Goal: Task Accomplishment & Management: Use online tool/utility

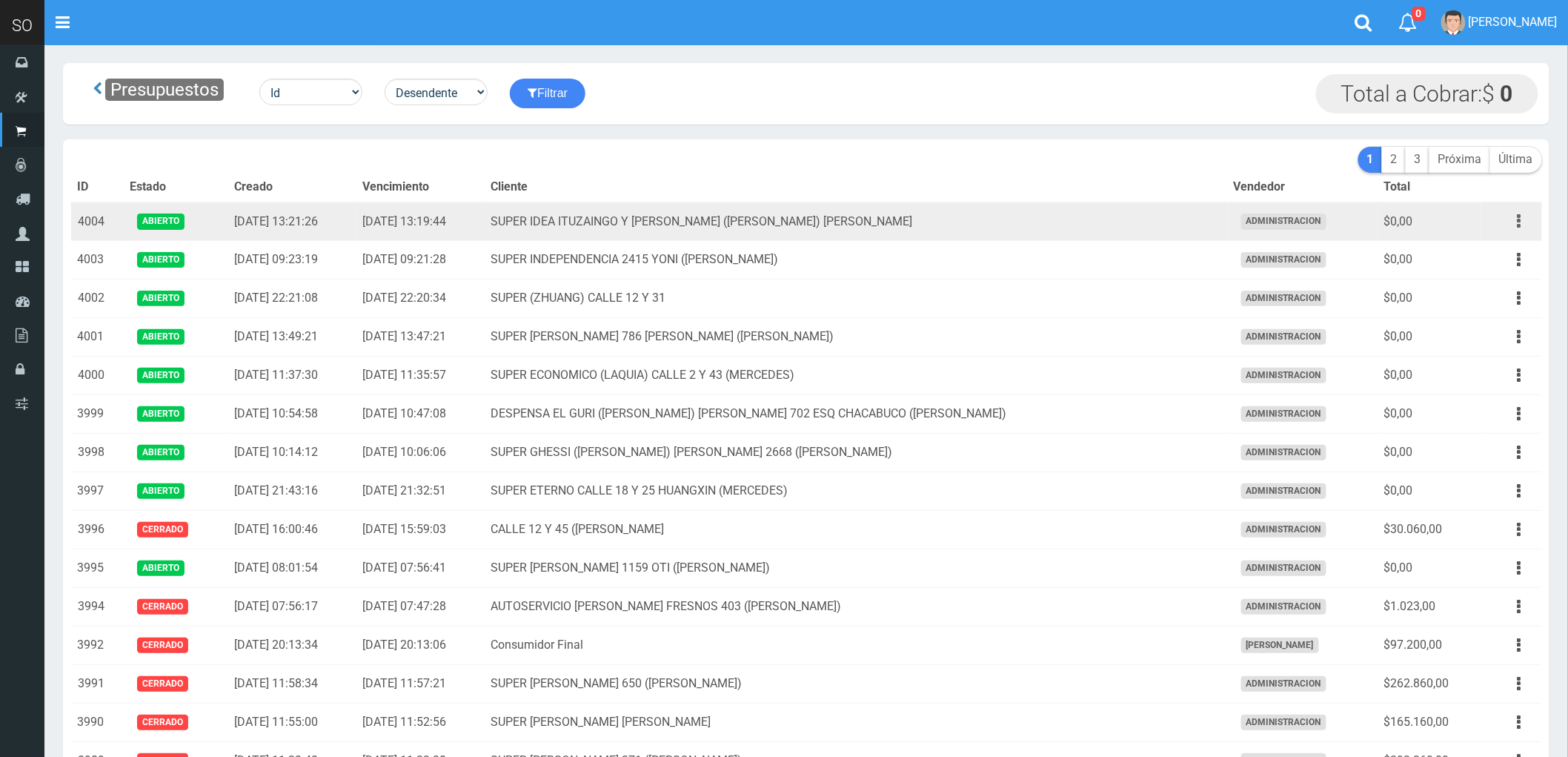
click at [1521, 226] on button "button" at bounding box center [1519, 221] width 34 height 26
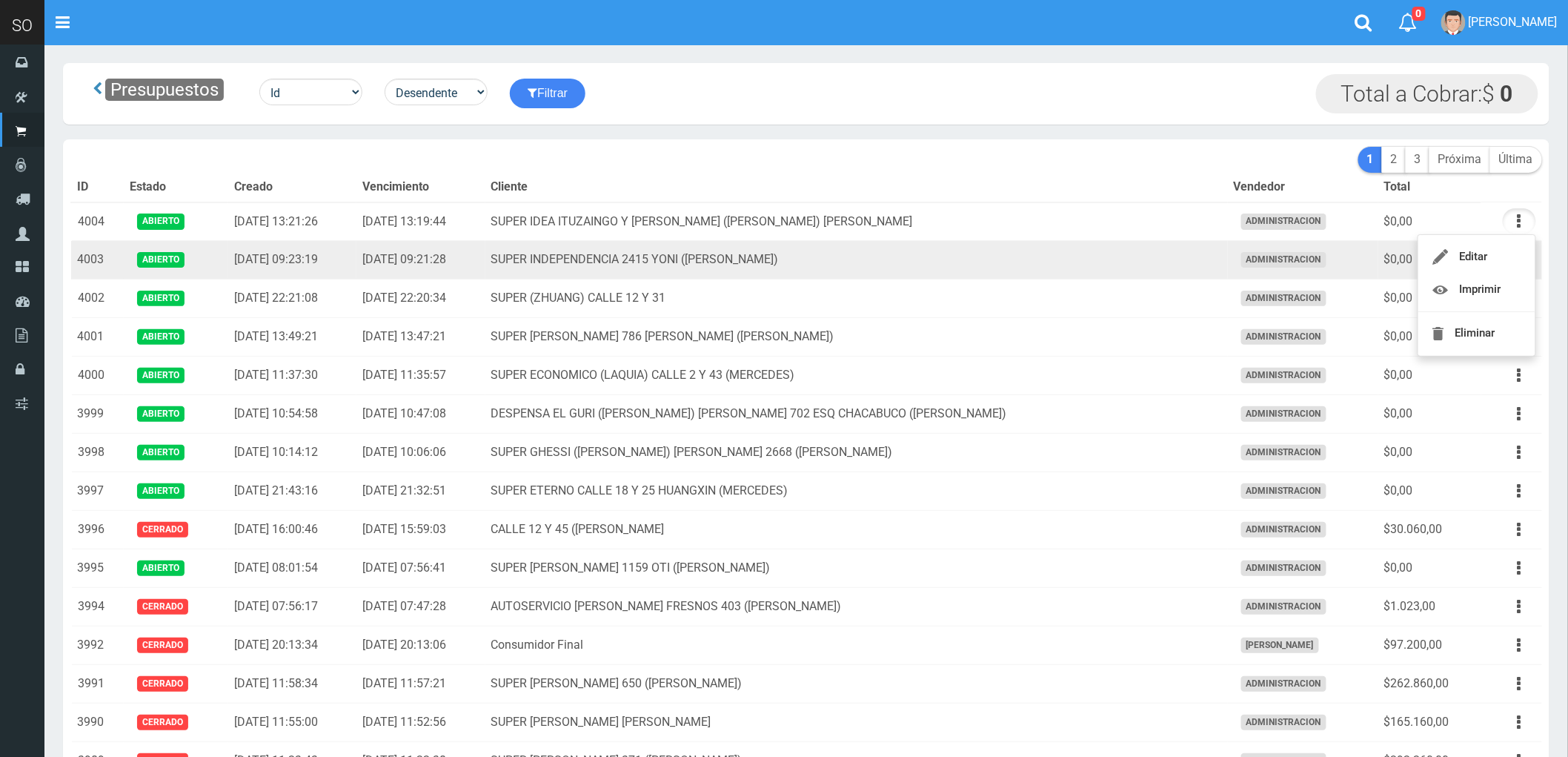
click at [1039, 269] on td "SUPER INDEPENDENCIA 2415 YONI (ZARATE)" at bounding box center [856, 260] width 742 height 39
click at [1517, 261] on icon "button" at bounding box center [1519, 260] width 3 height 26
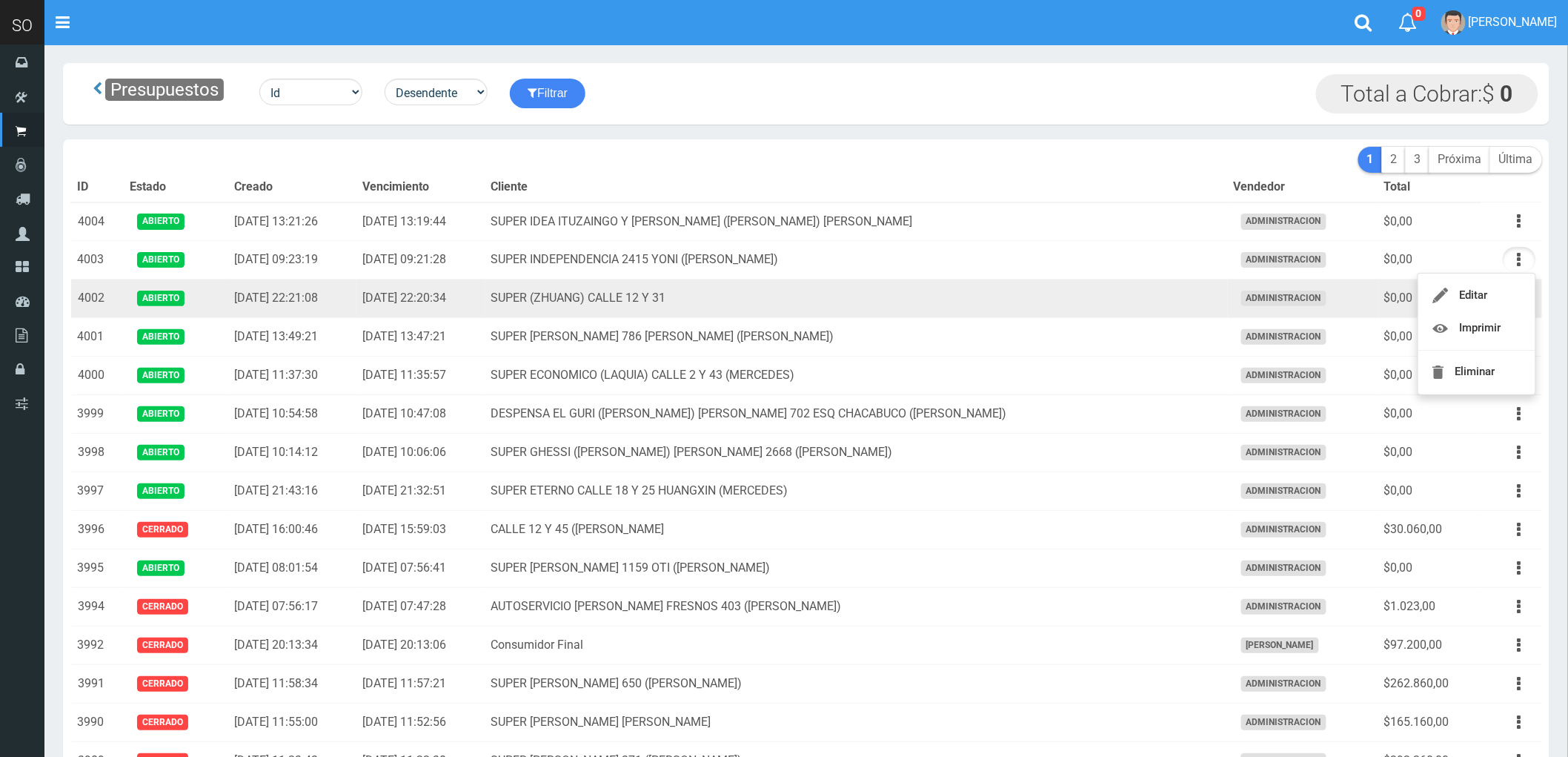
click at [986, 301] on td "SUPER (ZHUANG) CALLE 12 Y 31" at bounding box center [856, 299] width 742 height 39
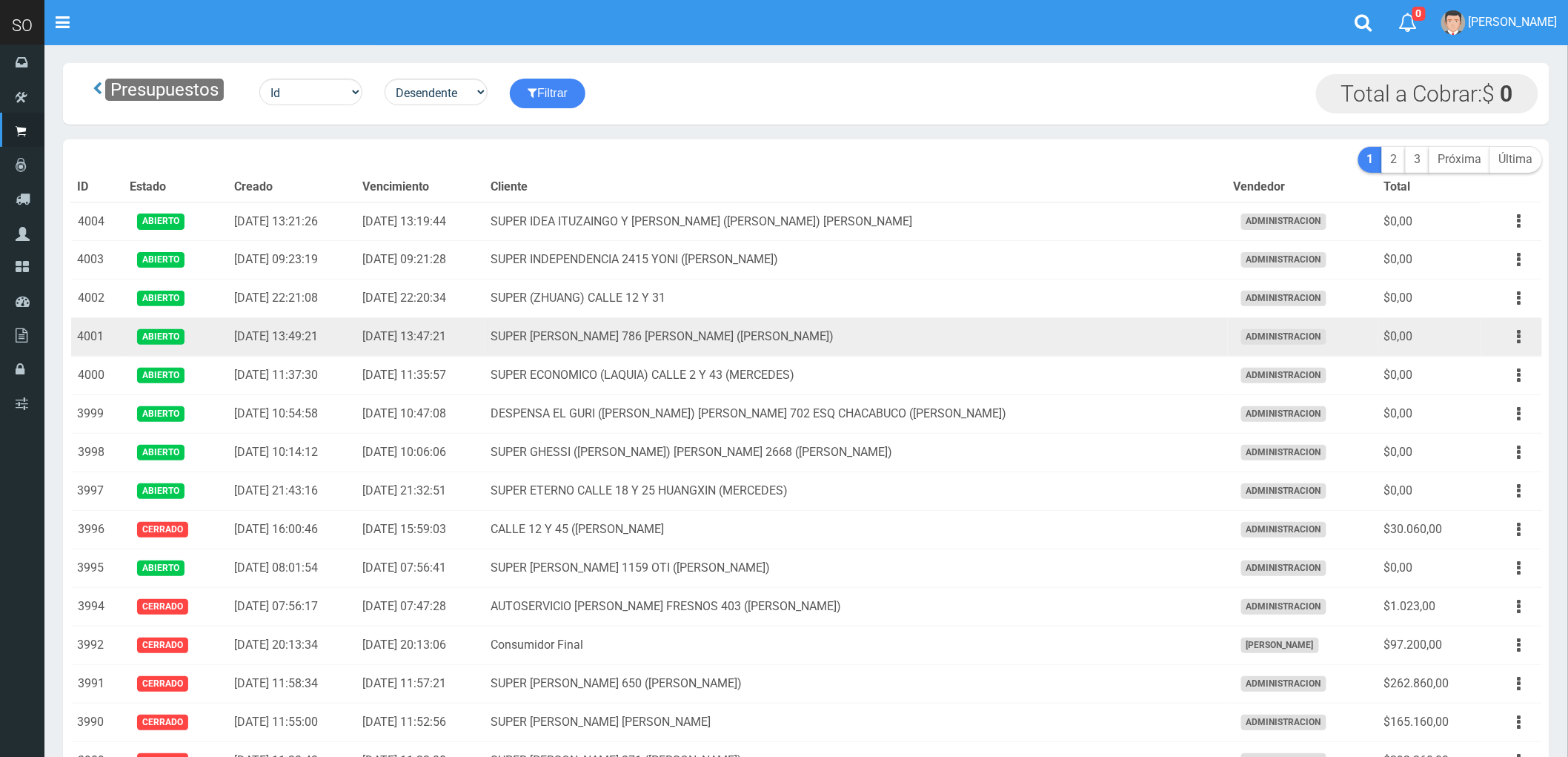
click at [998, 338] on td "SUPER LAVALLE 786 TONY (CAMPANA)" at bounding box center [856, 337] width 742 height 39
click at [1515, 341] on button "button" at bounding box center [1519, 337] width 34 height 26
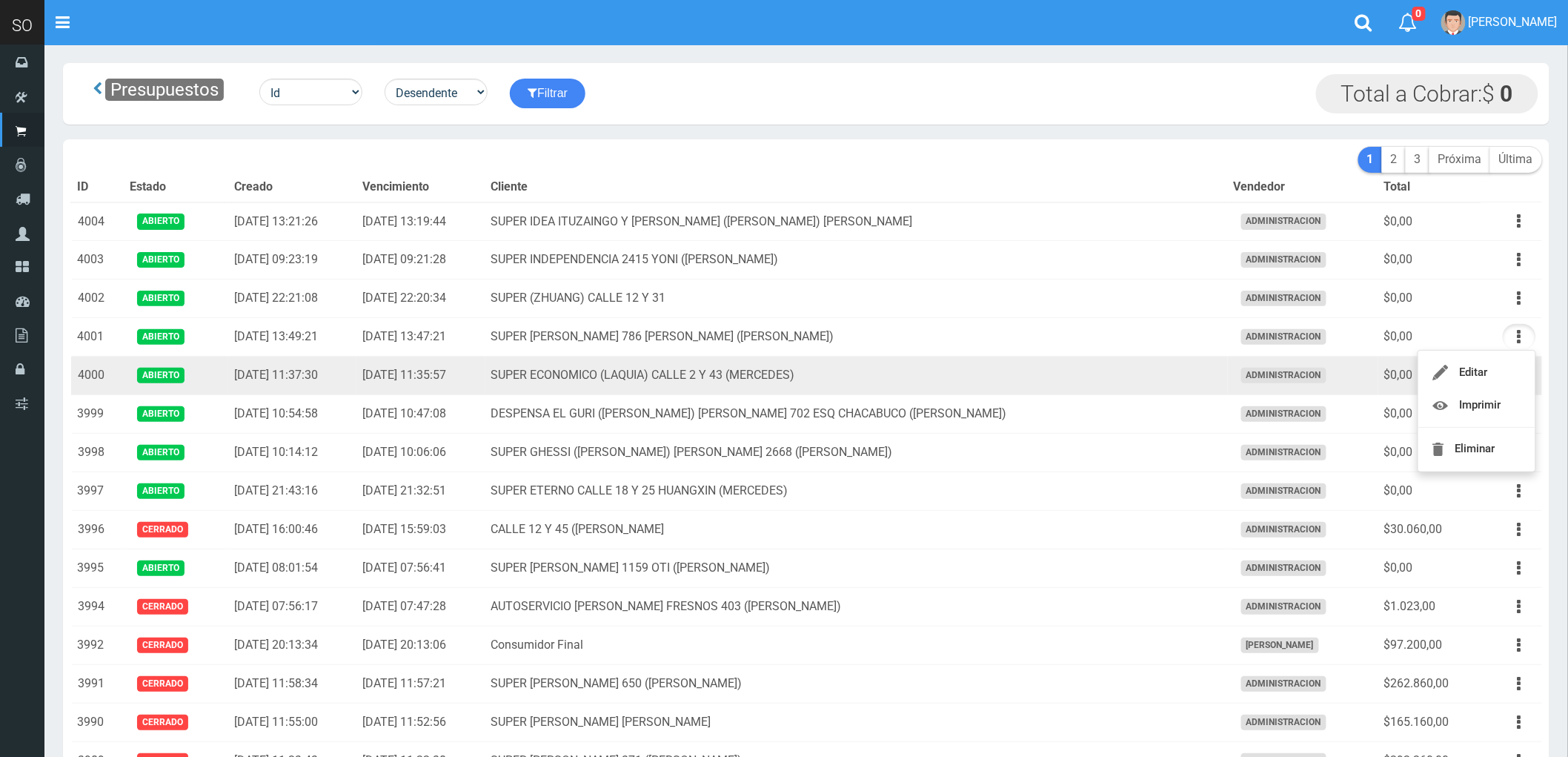
click at [1107, 376] on td "SUPER ECONOMICO (LAQUIA) CALLE 2 Y 43 (MERCEDES)" at bounding box center [856, 375] width 742 height 39
click at [1521, 379] on icon "button" at bounding box center [1519, 375] width 3 height 26
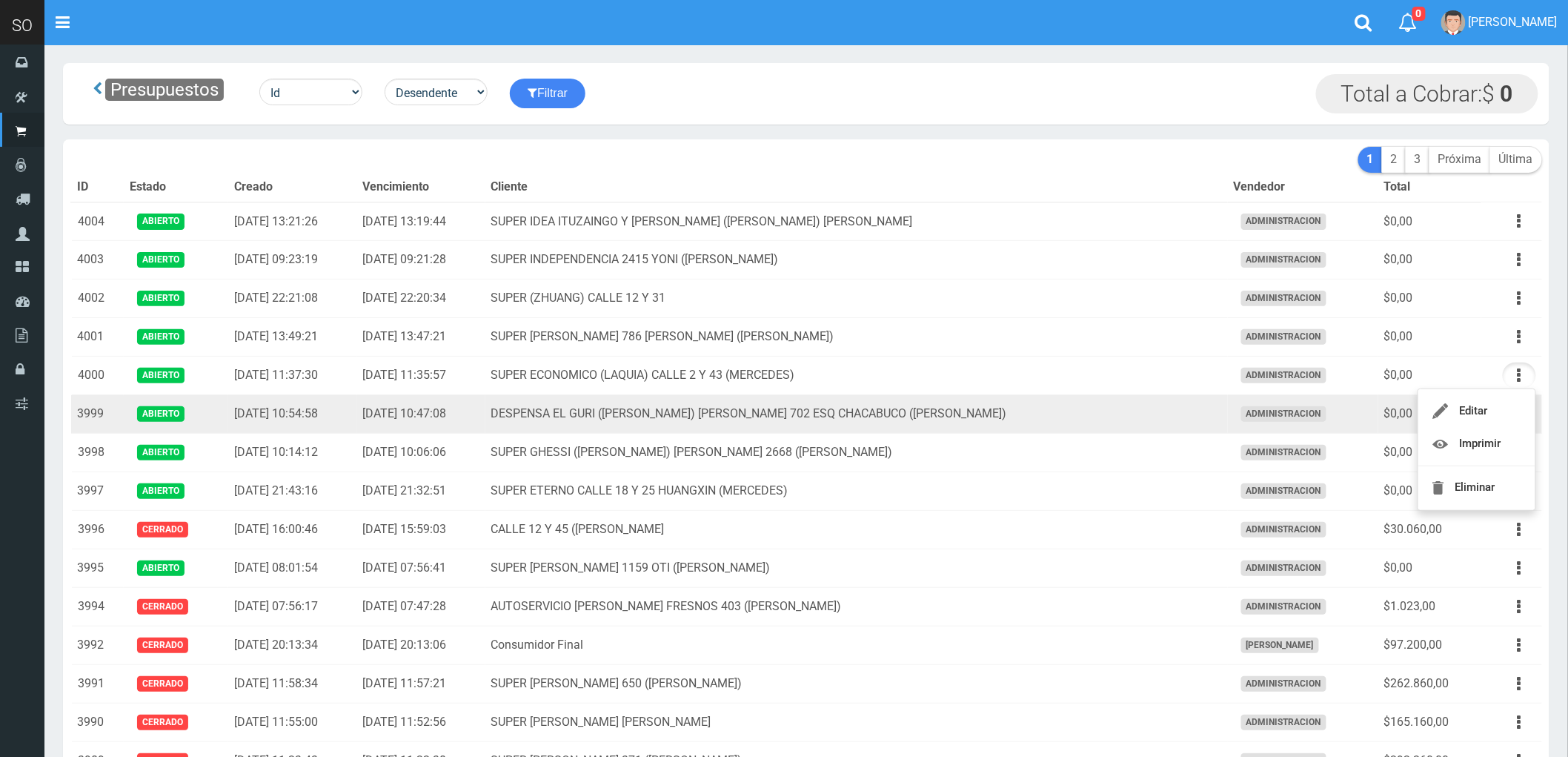
click at [1107, 419] on td "DESPENSA EL GURI (GLADYS) SCULLY 702 ESQ CHACABUCO (GILES)" at bounding box center [856, 414] width 742 height 39
click at [1517, 417] on icon "button" at bounding box center [1519, 413] width 3 height 26
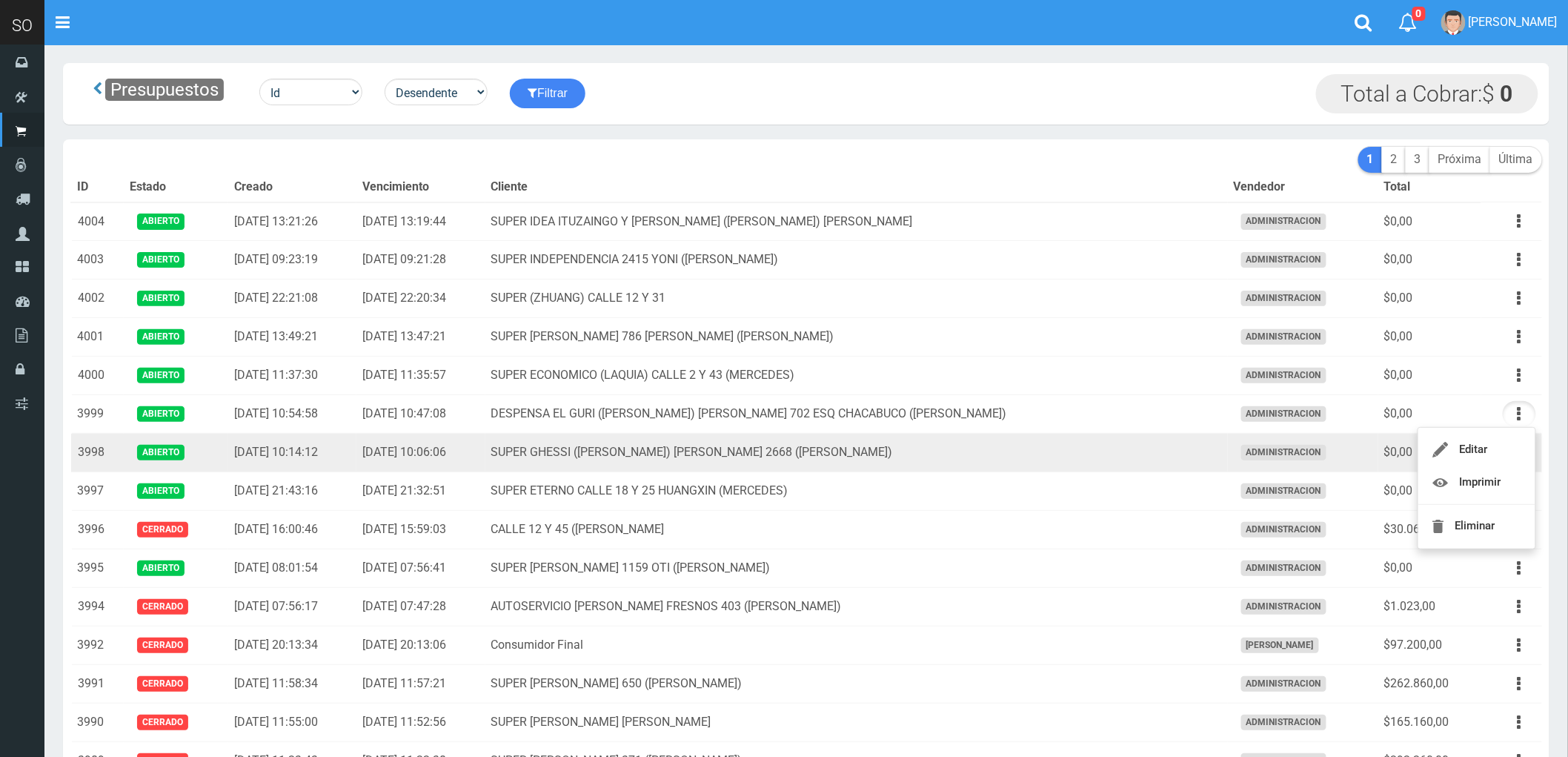
click at [1130, 456] on td "SUPER GHESSI (DAMIAN) AV CAMPORA 2668 (GILES)" at bounding box center [856, 452] width 742 height 39
click at [1514, 452] on button "button" at bounding box center [1519, 452] width 34 height 26
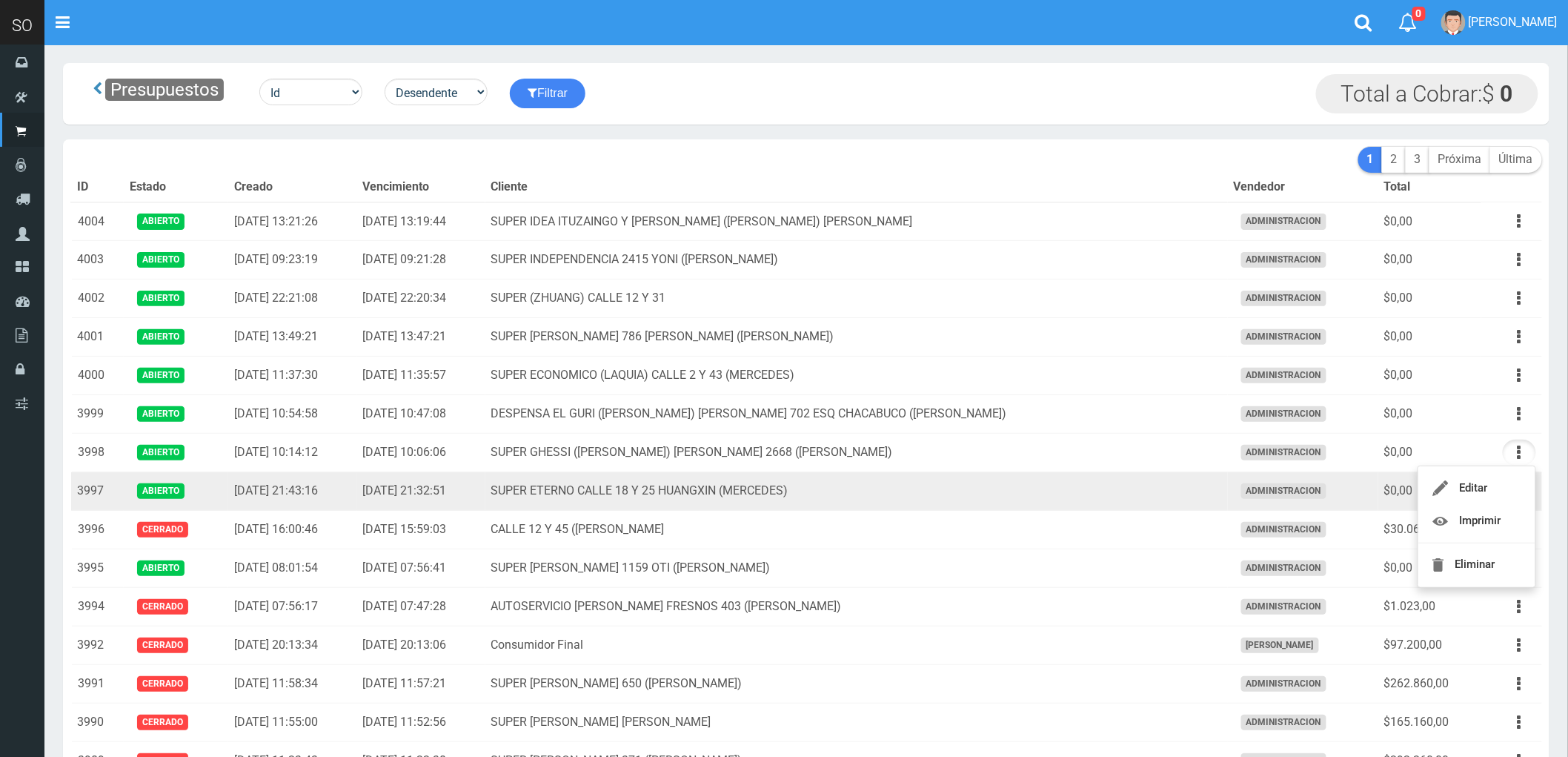
click at [1104, 500] on td "SUPER ETERNO CALLE 18 Y 25 HUANGXIN (MERCEDES)" at bounding box center [856, 491] width 742 height 39
click at [1514, 488] on button "button" at bounding box center [1519, 491] width 34 height 26
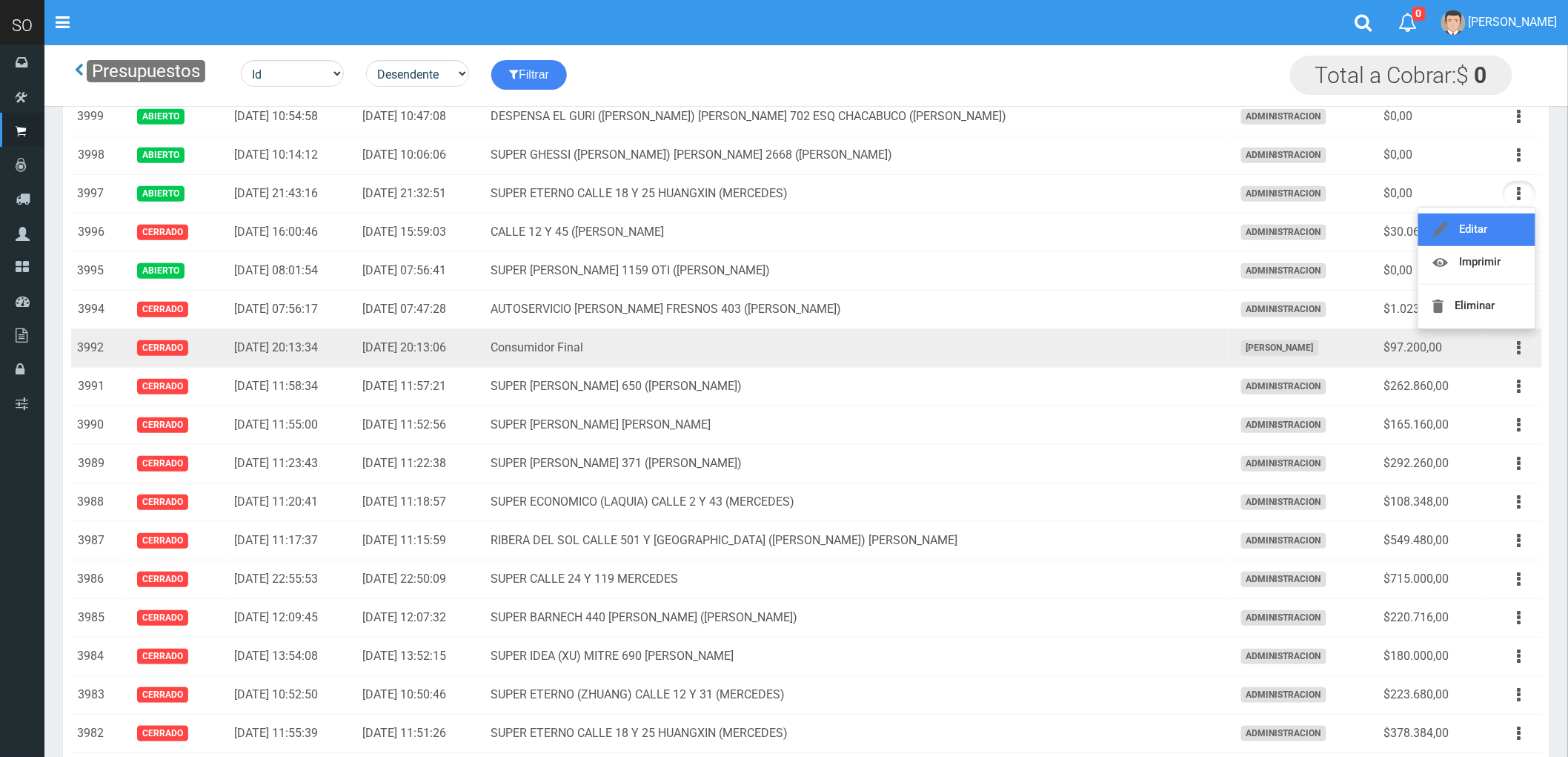
scroll to position [165, 0]
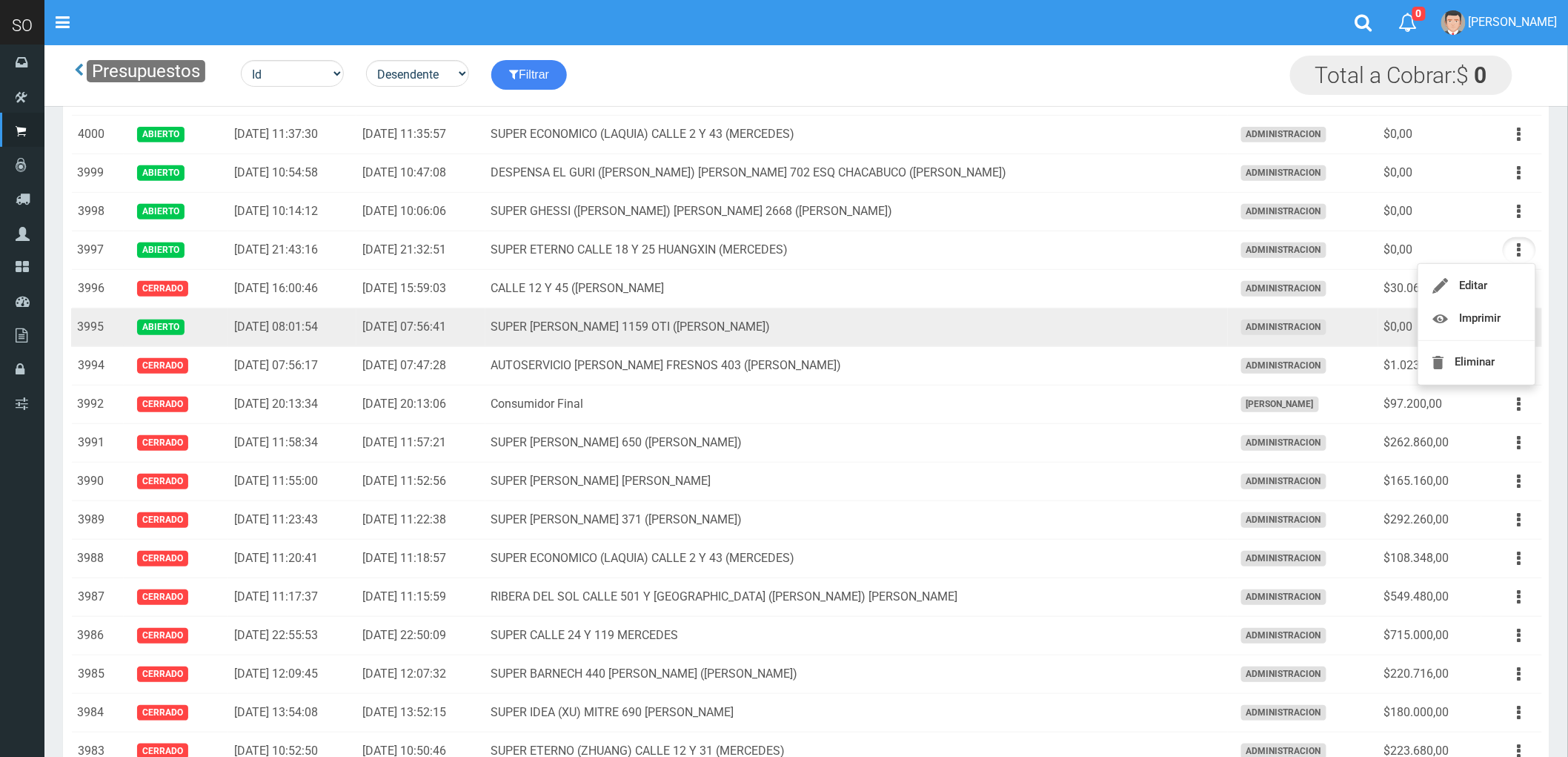
click at [1032, 334] on td "SUPER [PERSON_NAME] 1159 OTI ([PERSON_NAME])" at bounding box center [856, 327] width 742 height 39
click at [1517, 326] on icon "button" at bounding box center [1519, 327] width 3 height 26
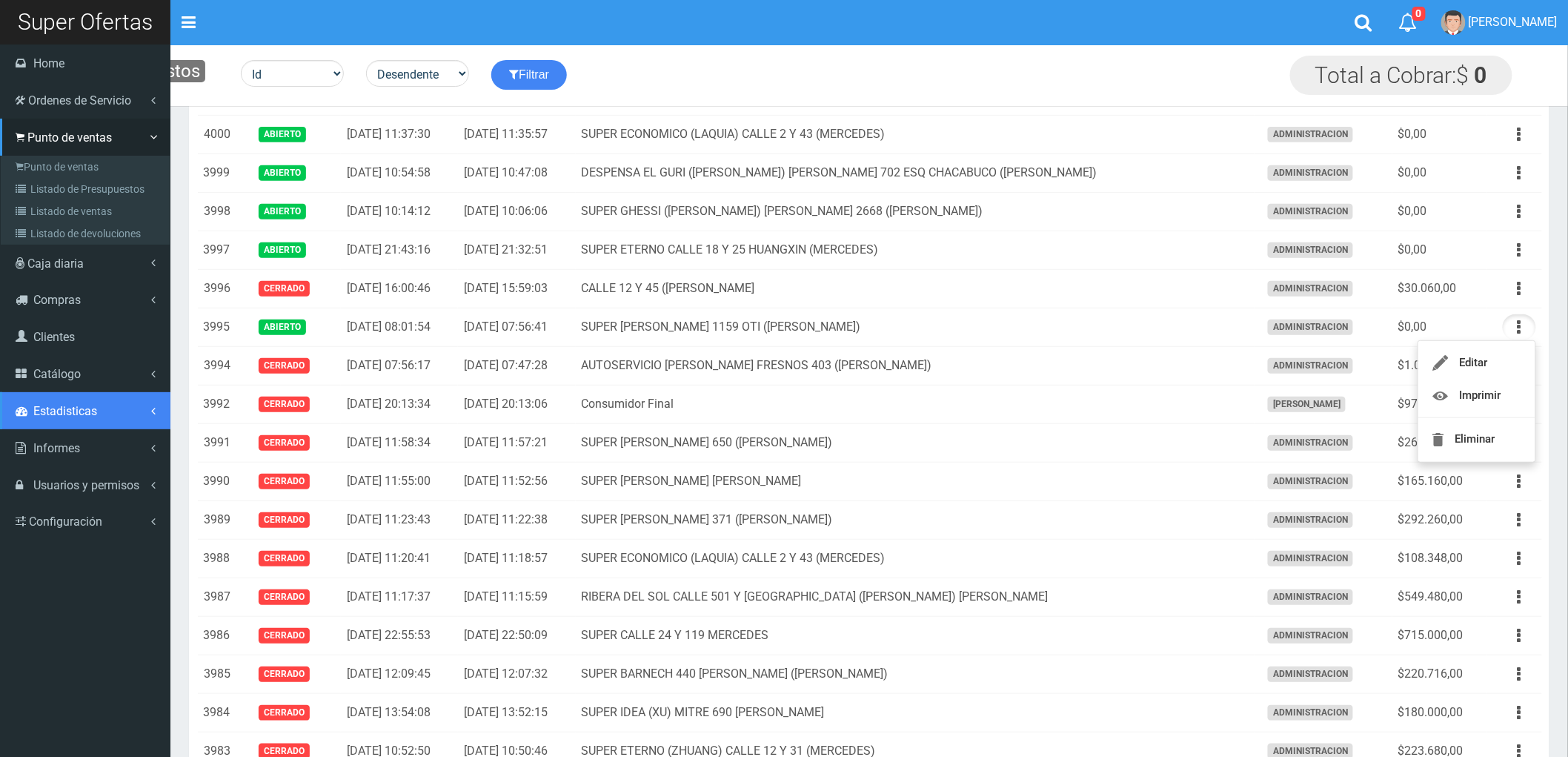
click at [86, 409] on span "Estadisticas" at bounding box center [66, 411] width 64 height 14
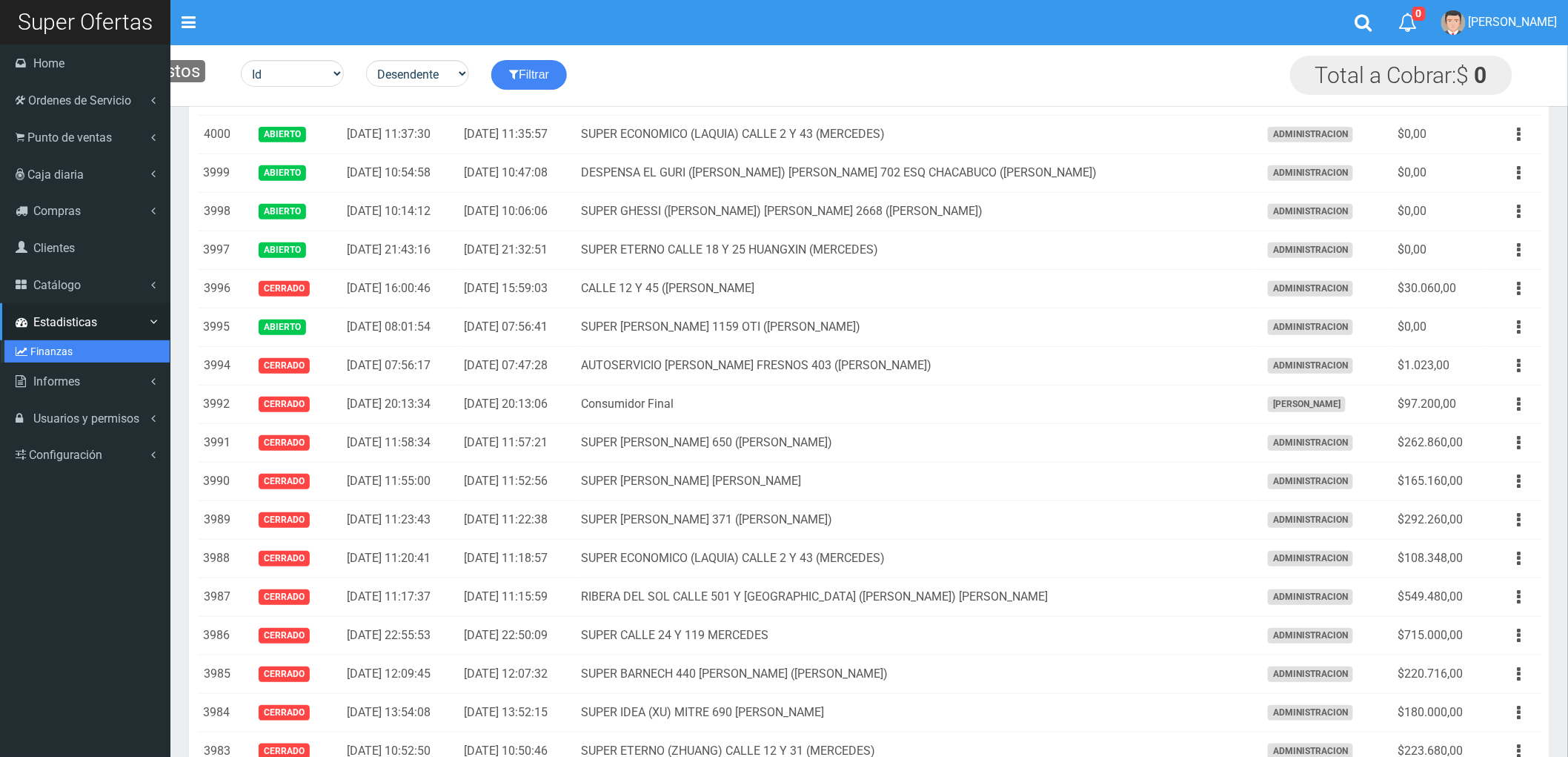
click at [47, 351] on link "Finanzas" at bounding box center [86, 351] width 165 height 22
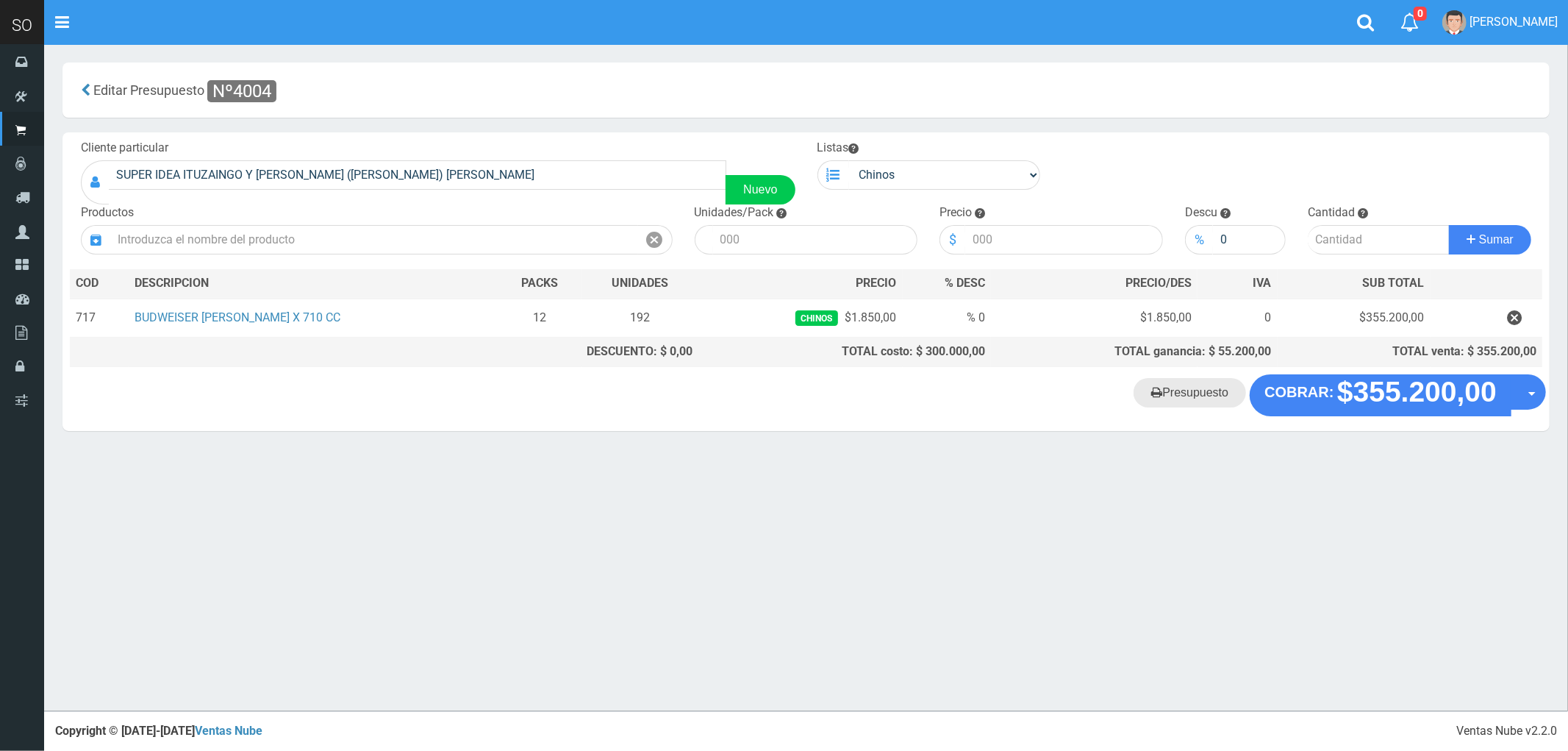
click at [1207, 402] on link "Presupuesto" at bounding box center [1189, 392] width 112 height 29
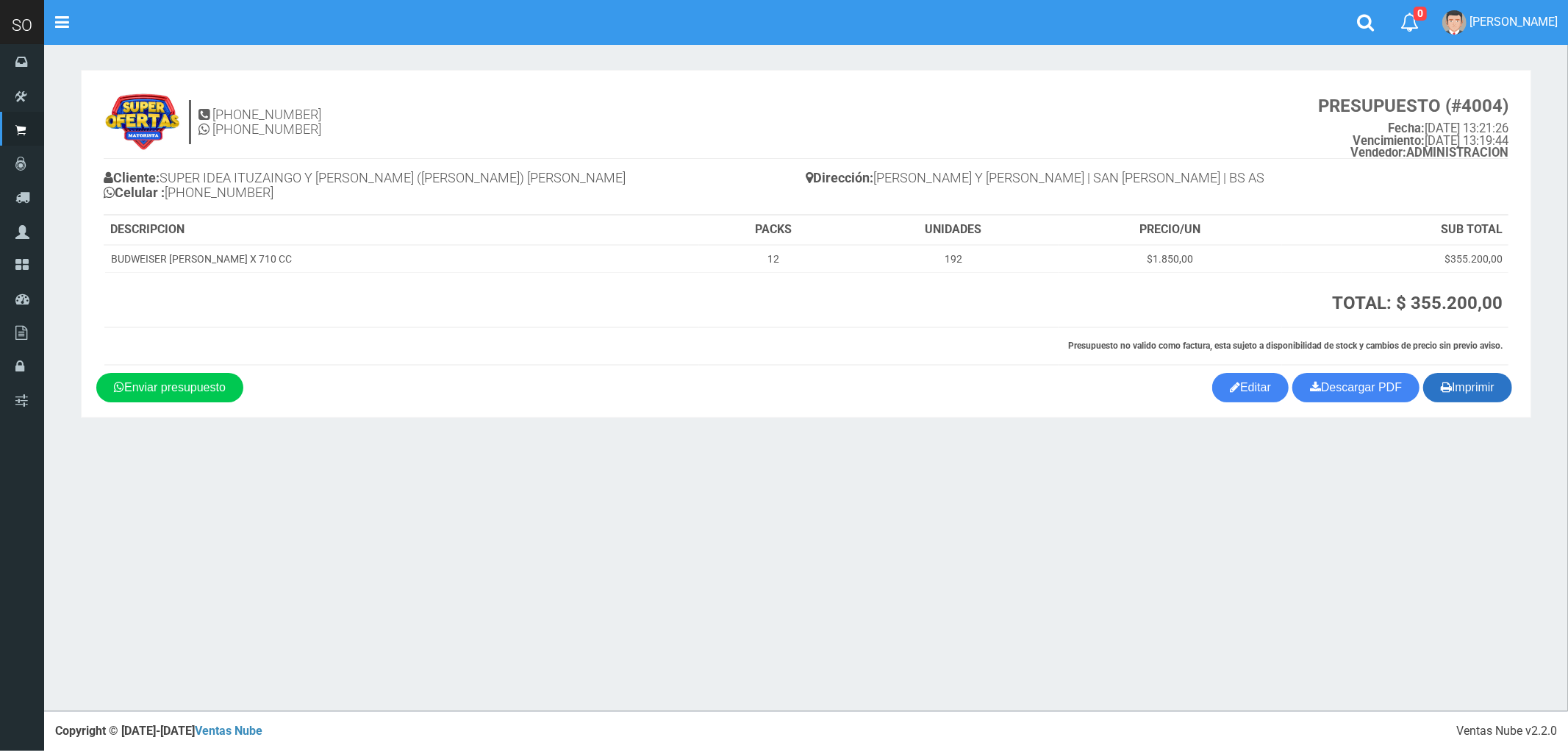
click at [1466, 390] on button "Imprimir" at bounding box center [1468, 387] width 89 height 29
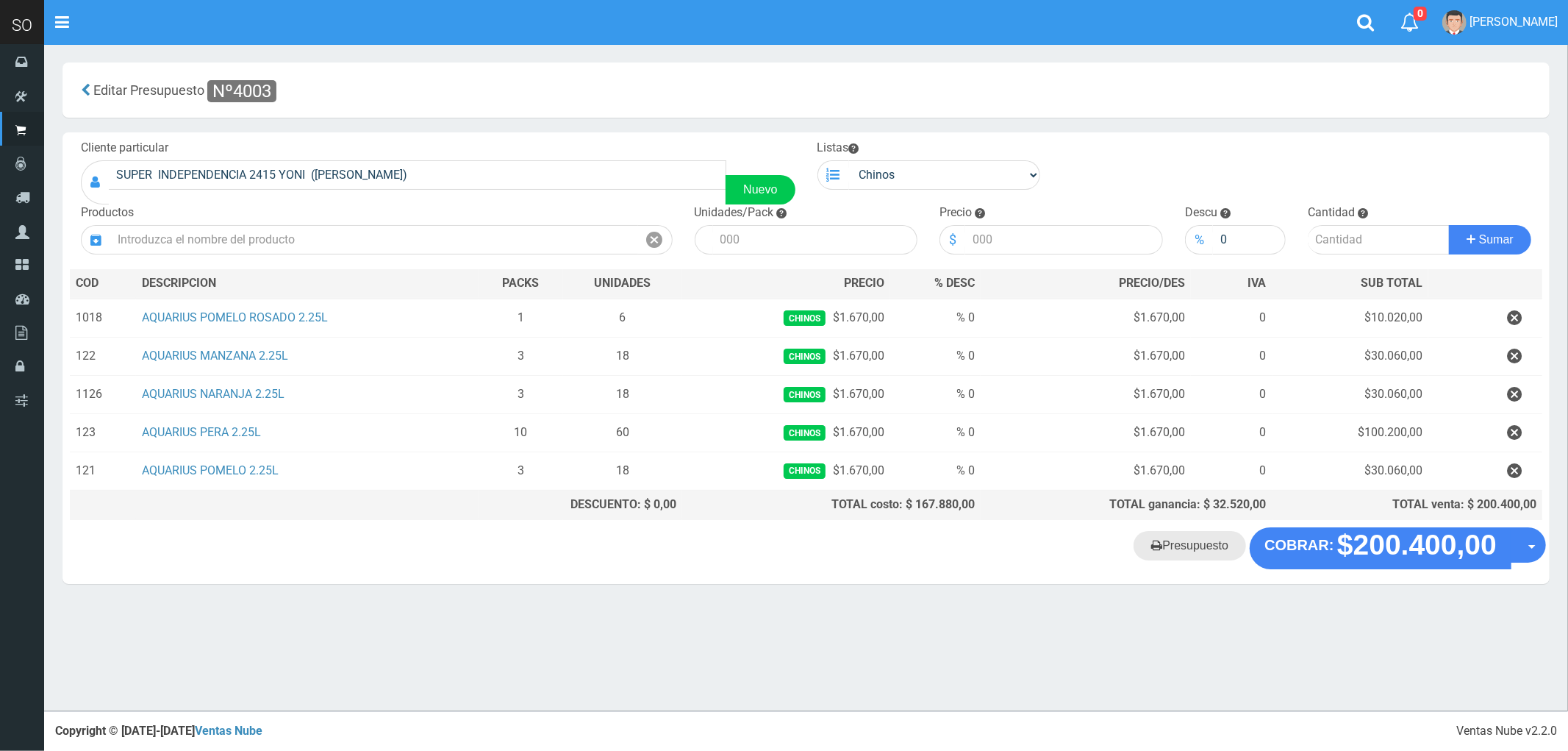
click at [1201, 547] on link "Presupuesto" at bounding box center [1189, 545] width 112 height 29
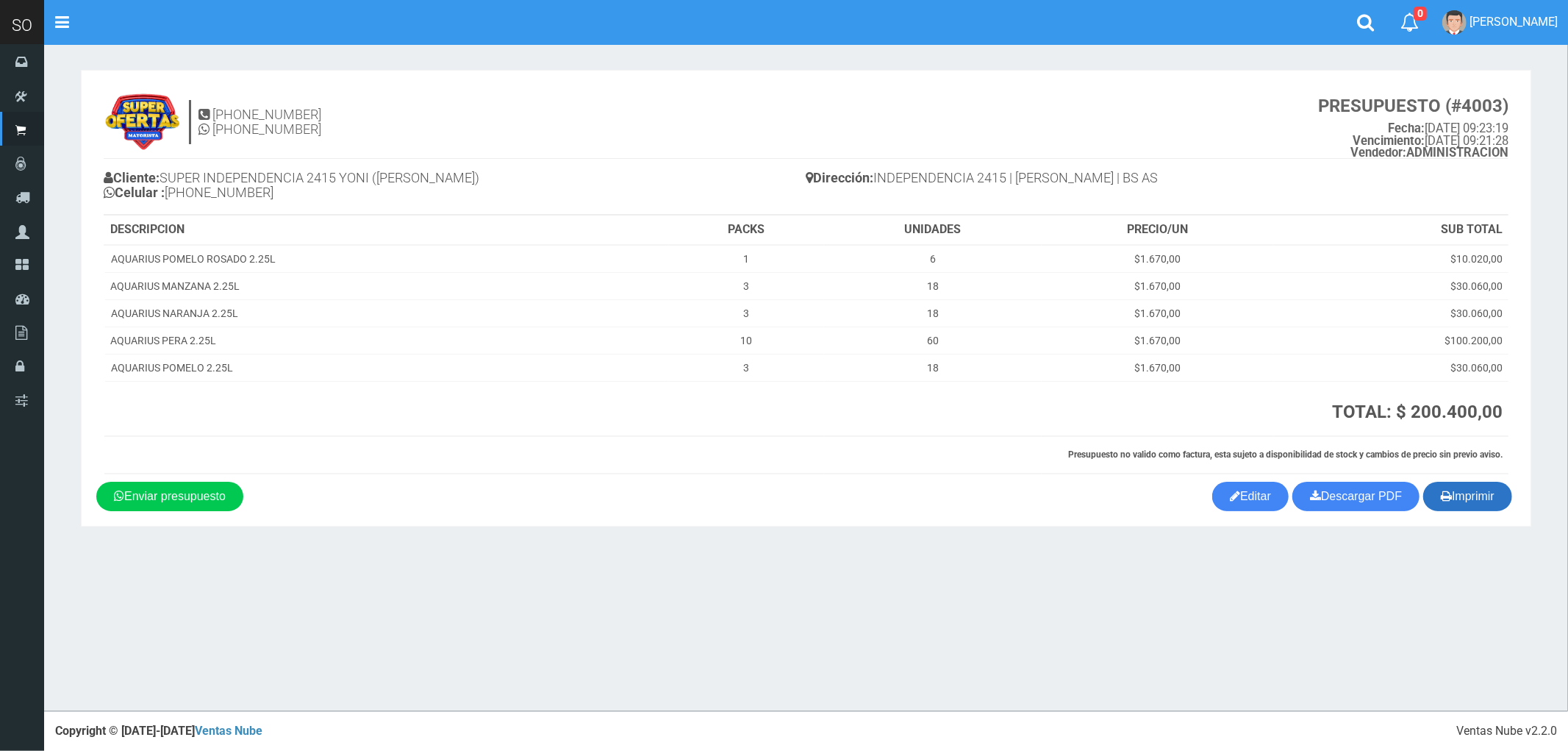
click at [1476, 501] on button "Imprimir" at bounding box center [1468, 496] width 89 height 29
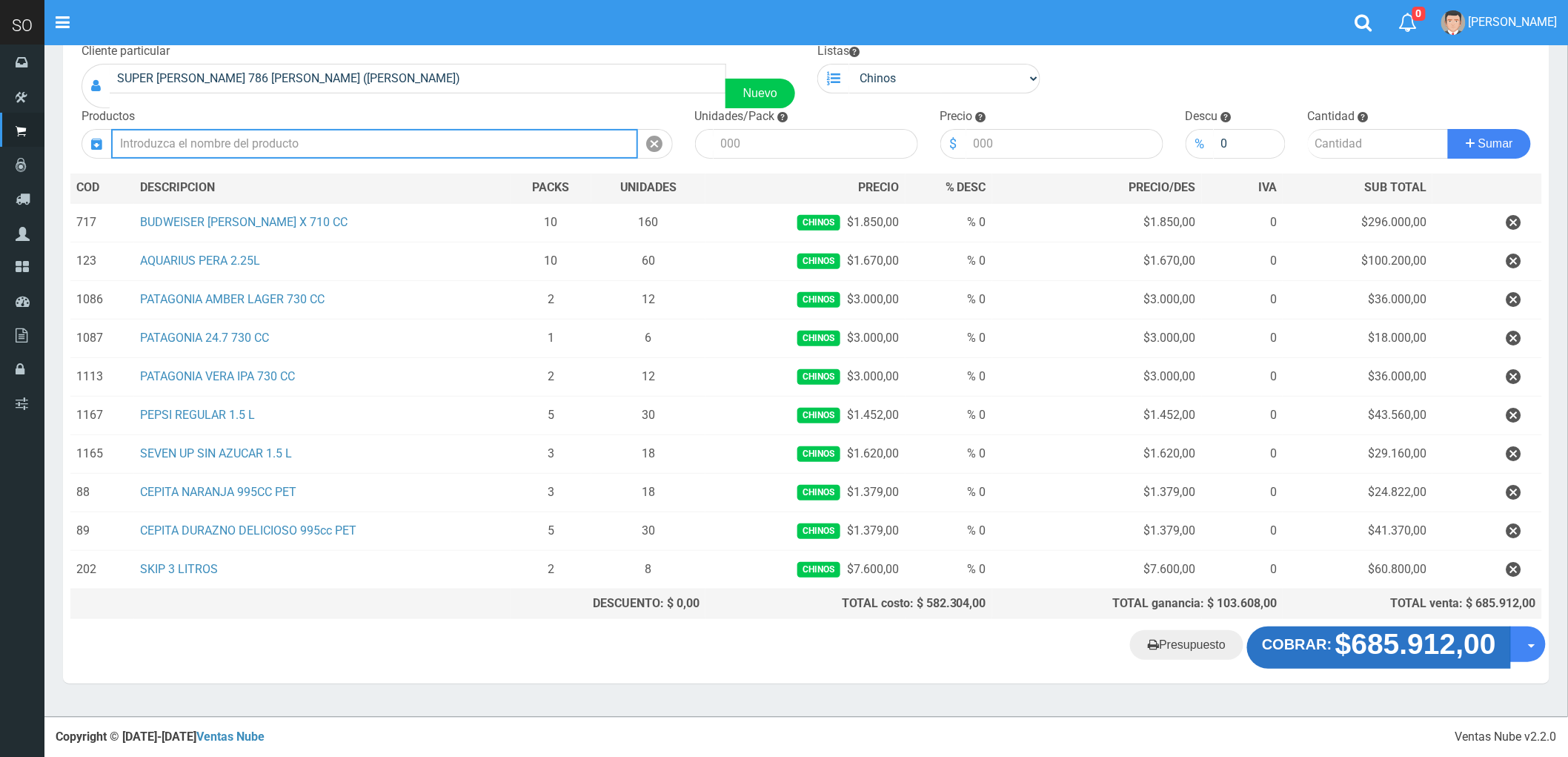
scroll to position [100, 0]
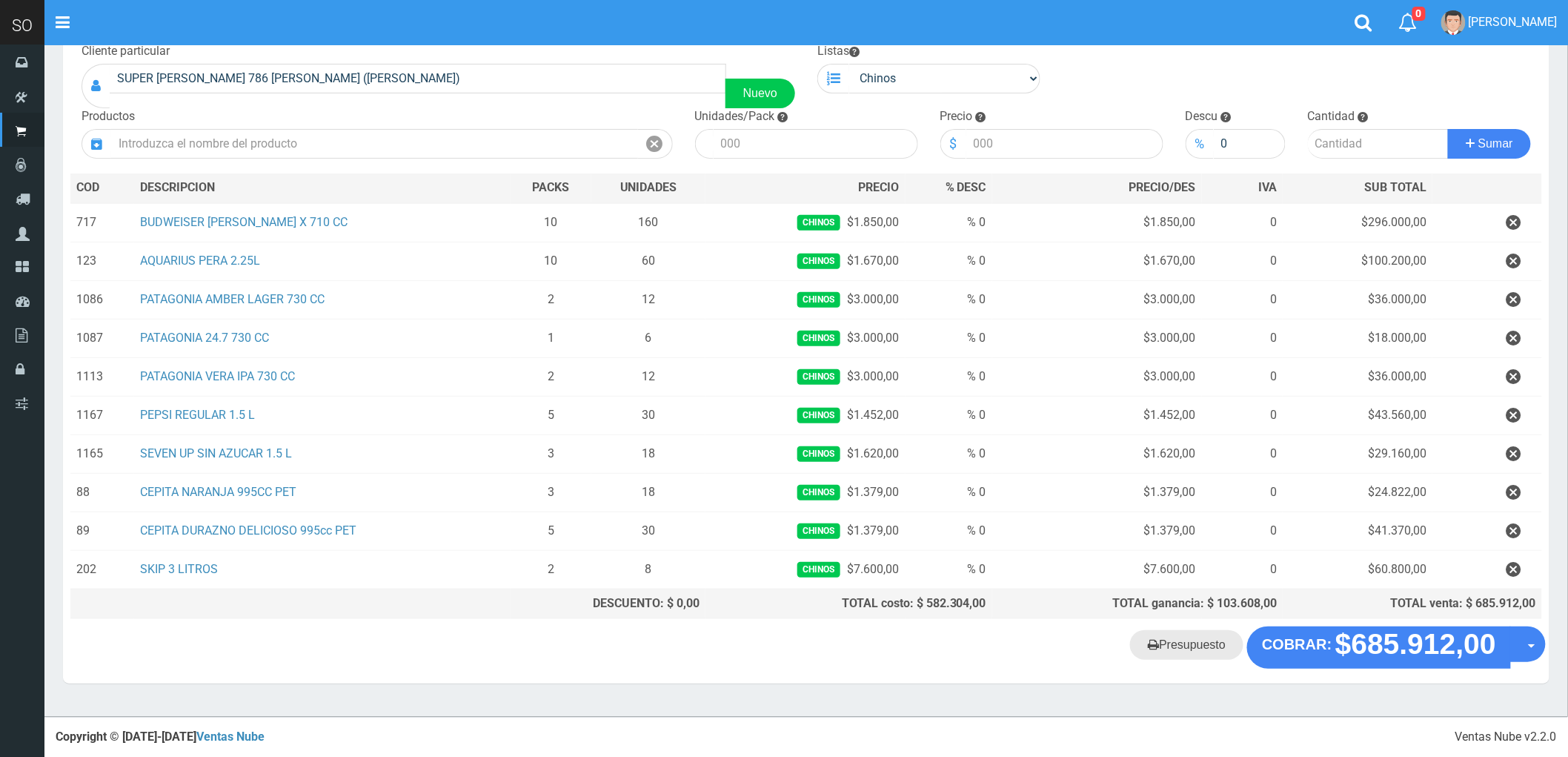
click at [1197, 650] on link "Presupuesto" at bounding box center [1186, 645] width 113 height 29
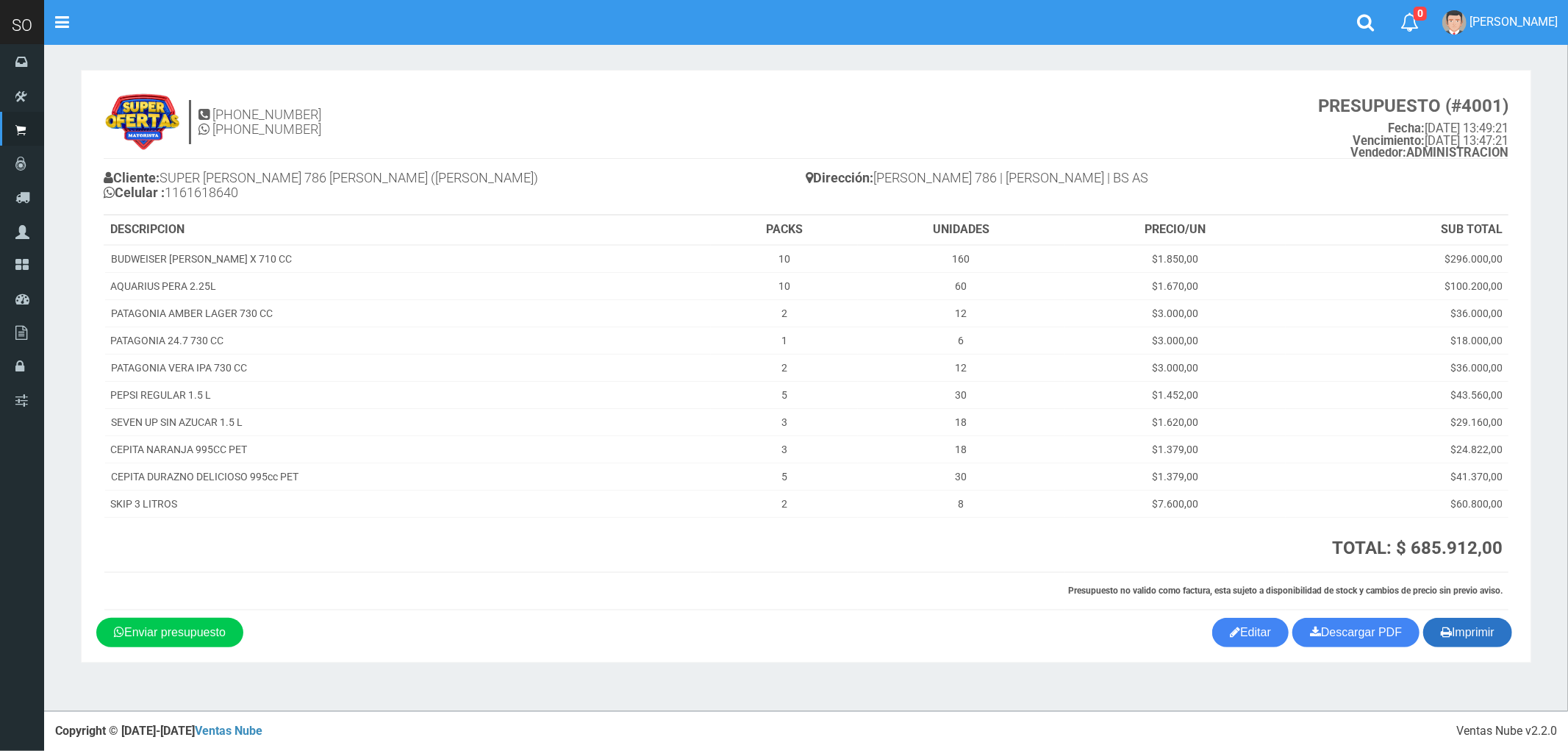
click at [1463, 634] on button "Imprimir" at bounding box center [1468, 632] width 89 height 29
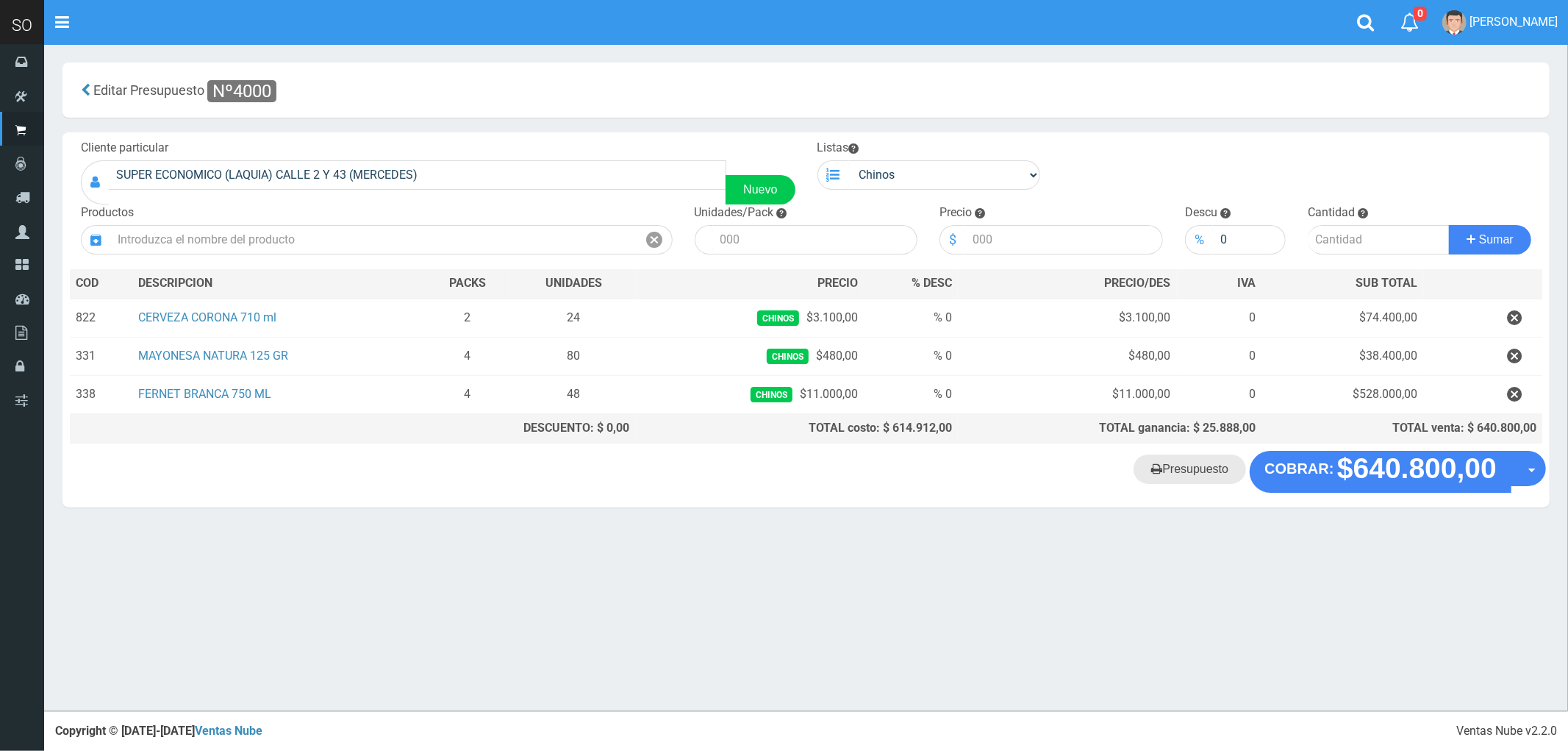
click at [1194, 478] on link "Presupuesto" at bounding box center [1189, 469] width 112 height 29
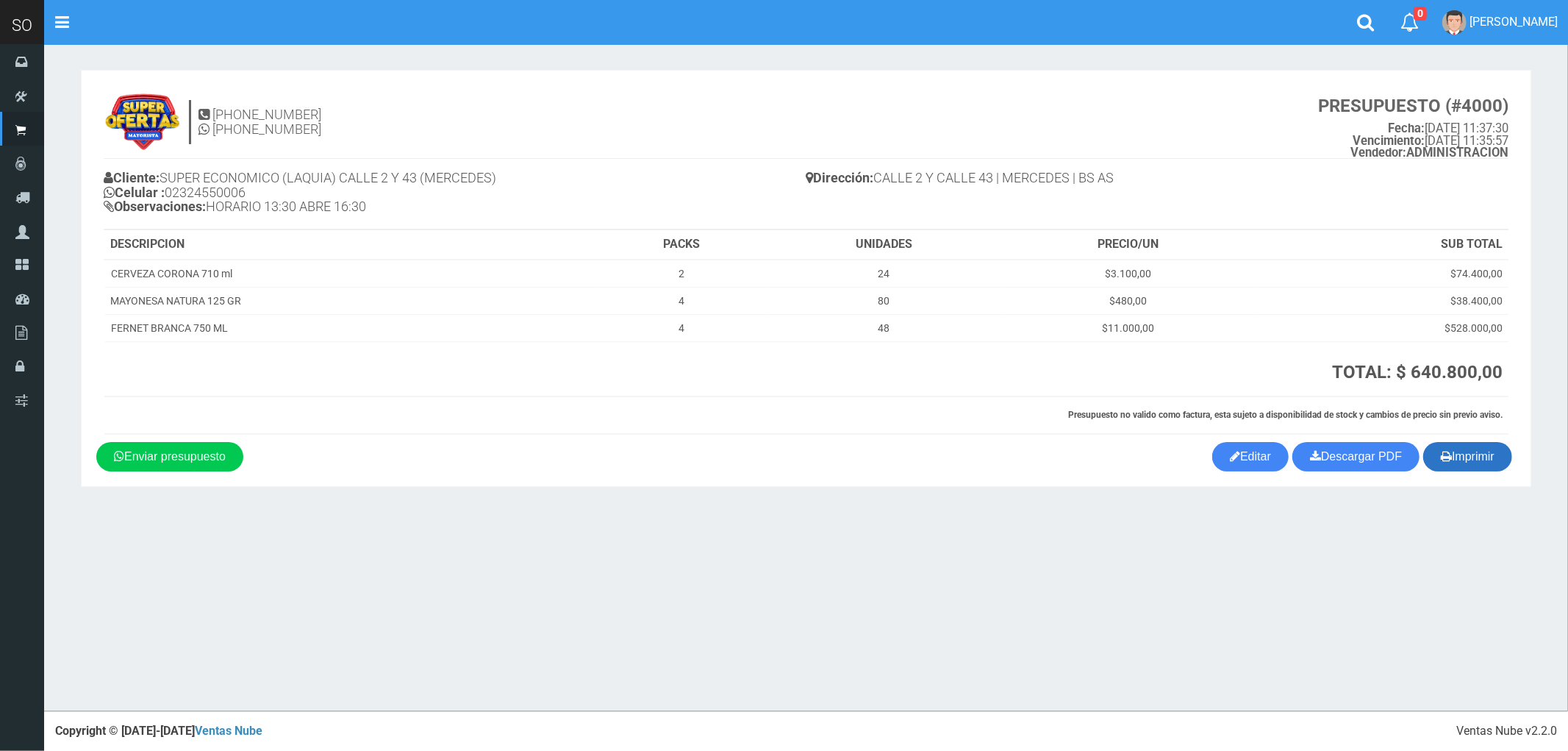
click at [1458, 460] on button "Imprimir" at bounding box center [1468, 456] width 89 height 29
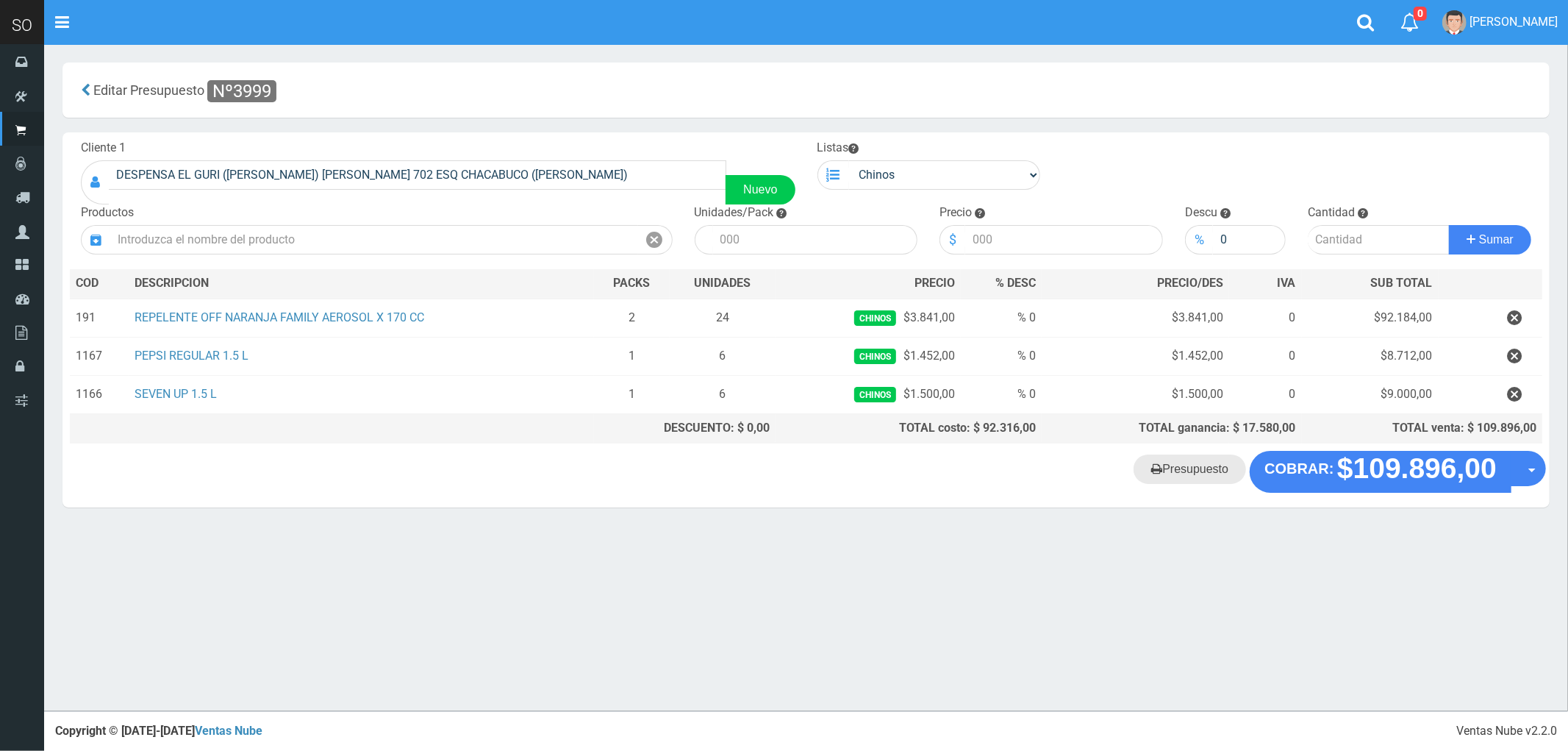
click at [1195, 475] on link "Presupuesto" at bounding box center [1189, 469] width 112 height 29
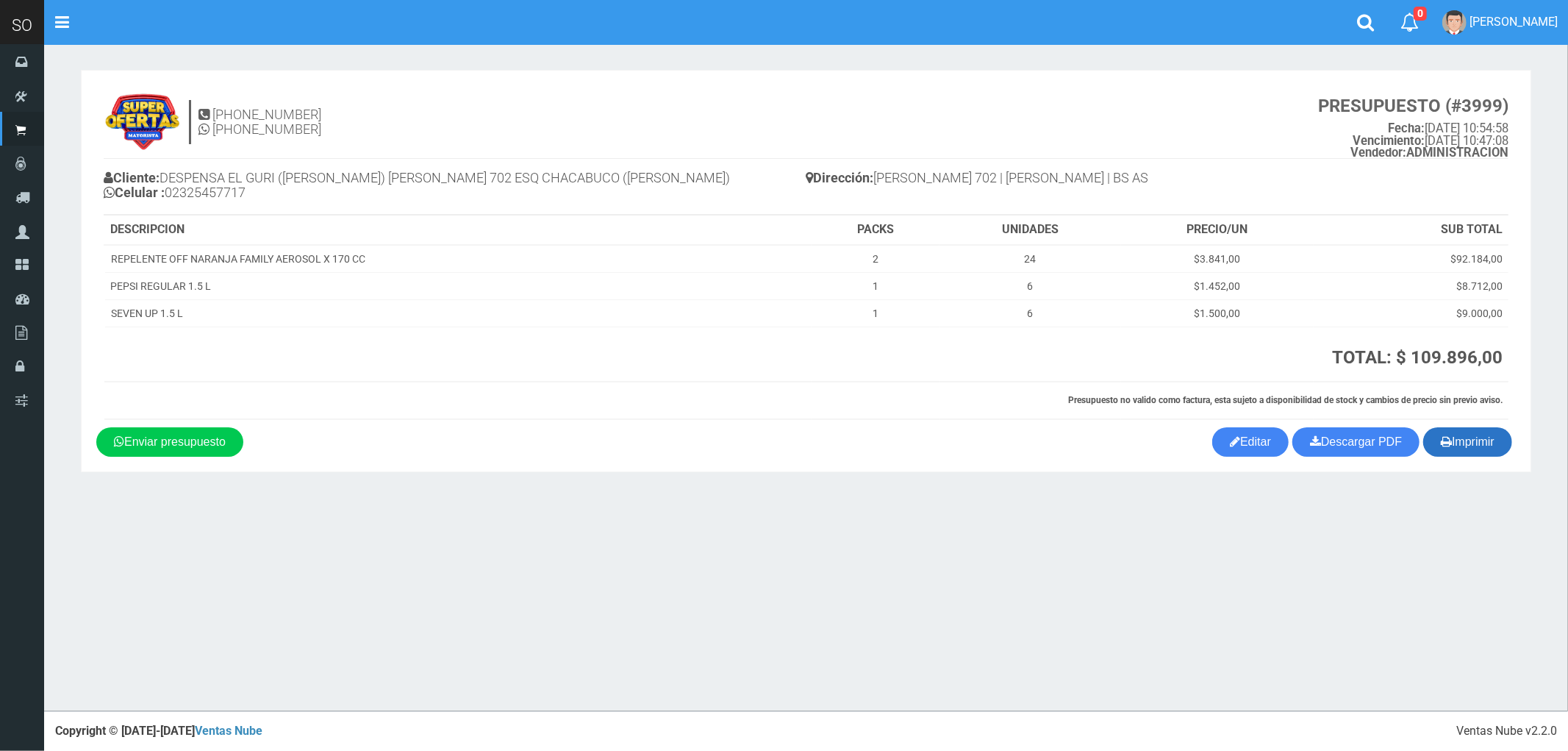
click at [1473, 445] on button "Imprimir" at bounding box center [1468, 442] width 89 height 29
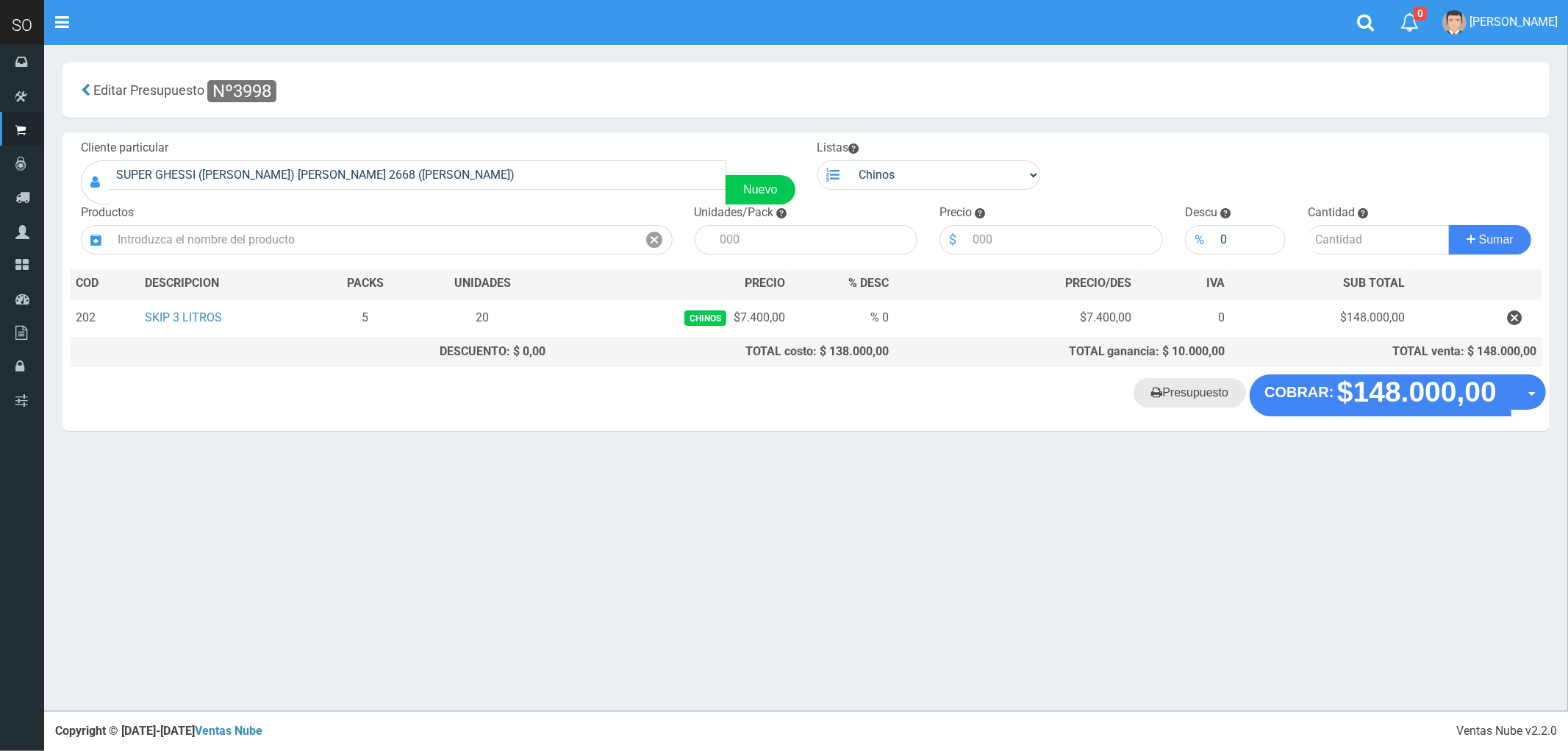
click at [1195, 397] on link "Presupuesto" at bounding box center [1189, 392] width 112 height 29
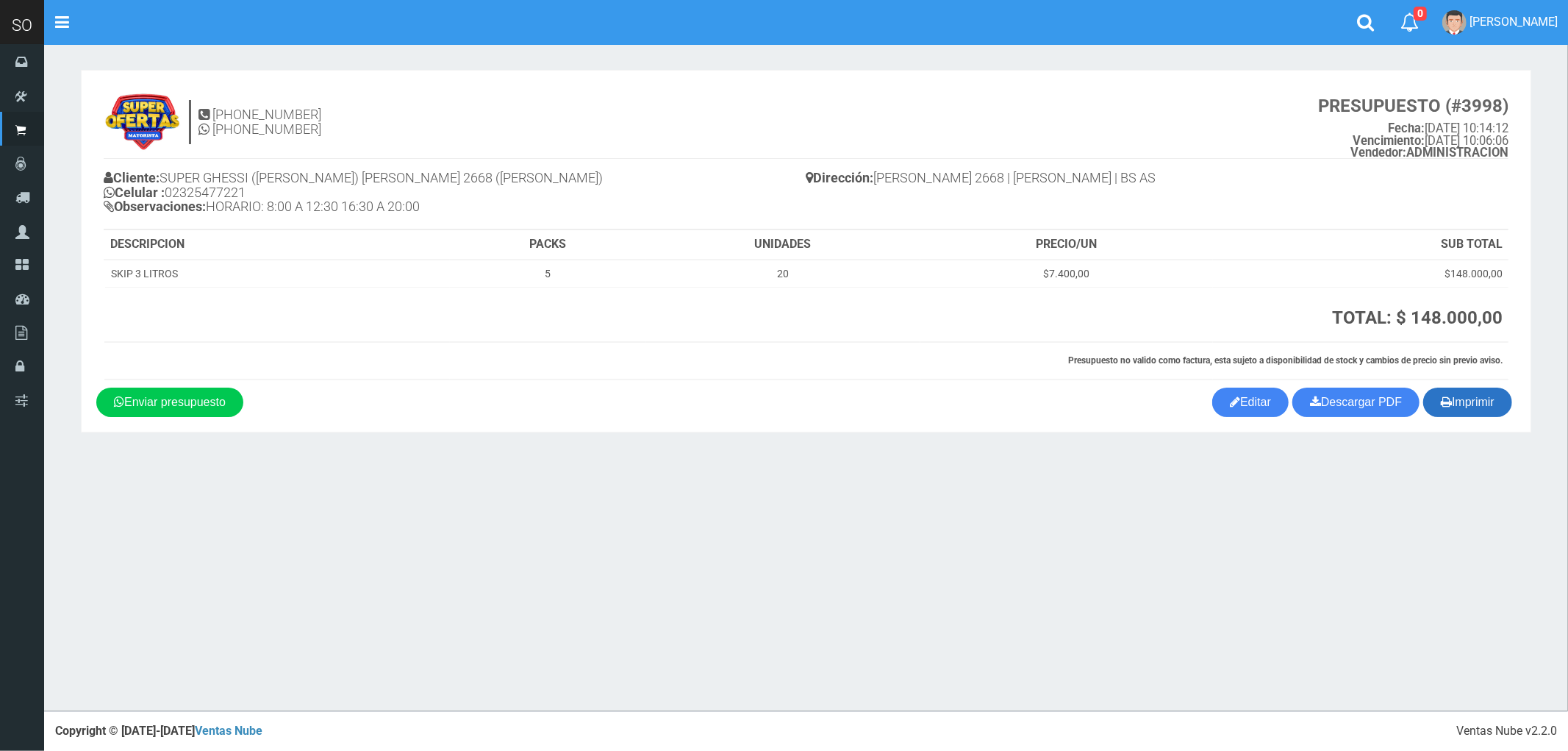
click at [1473, 407] on button "Imprimir" at bounding box center [1468, 402] width 89 height 29
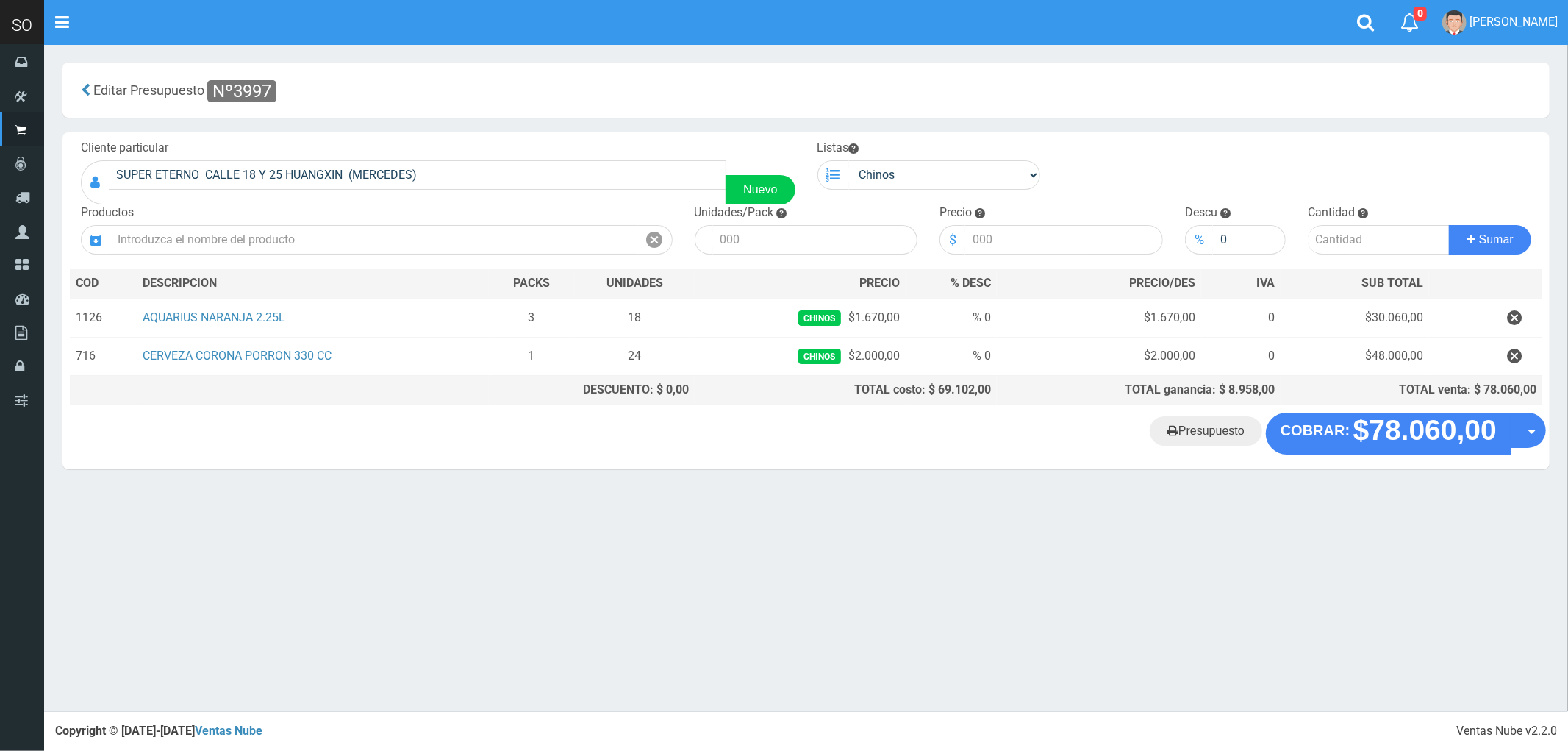
click at [1211, 422] on "Presupuesto COBRAR: $78.060,00 Opciones" at bounding box center [806, 433] width 1480 height 41
click at [1214, 430] on link "Presupuesto" at bounding box center [1206, 431] width 112 height 29
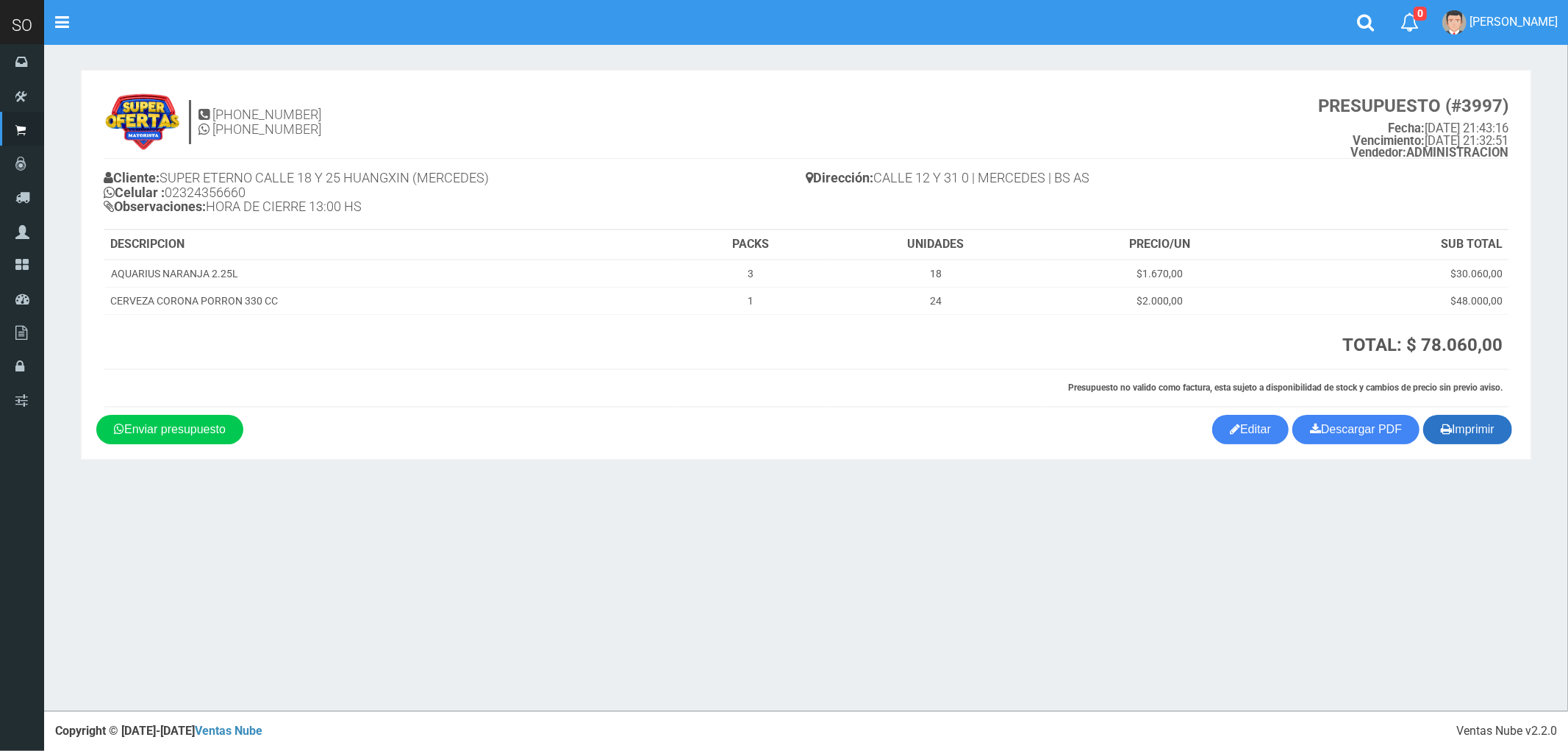
click at [1475, 430] on button "Imprimir" at bounding box center [1468, 429] width 89 height 29
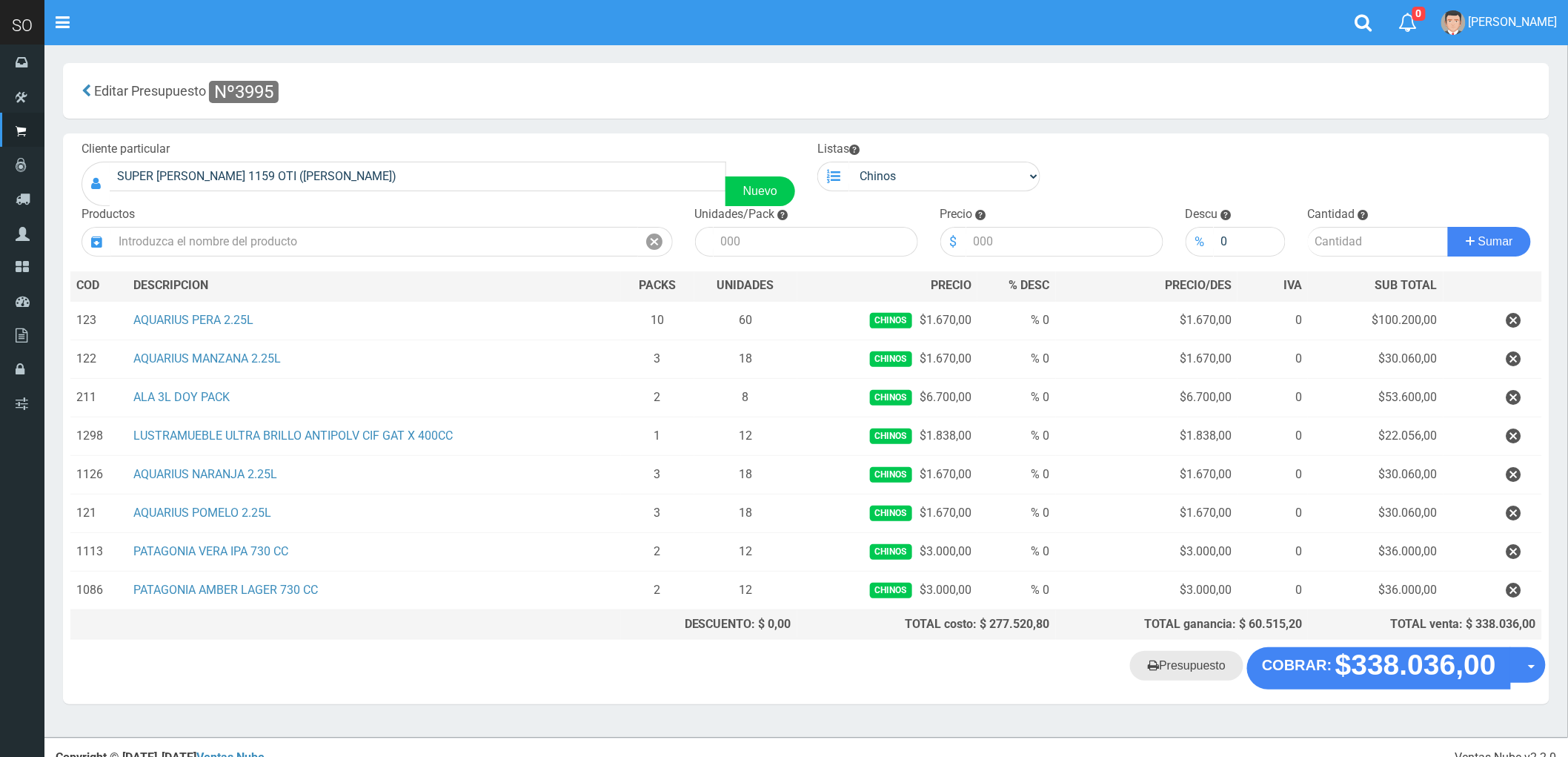
click at [1191, 672] on link "Presupuesto" at bounding box center [1186, 666] width 113 height 29
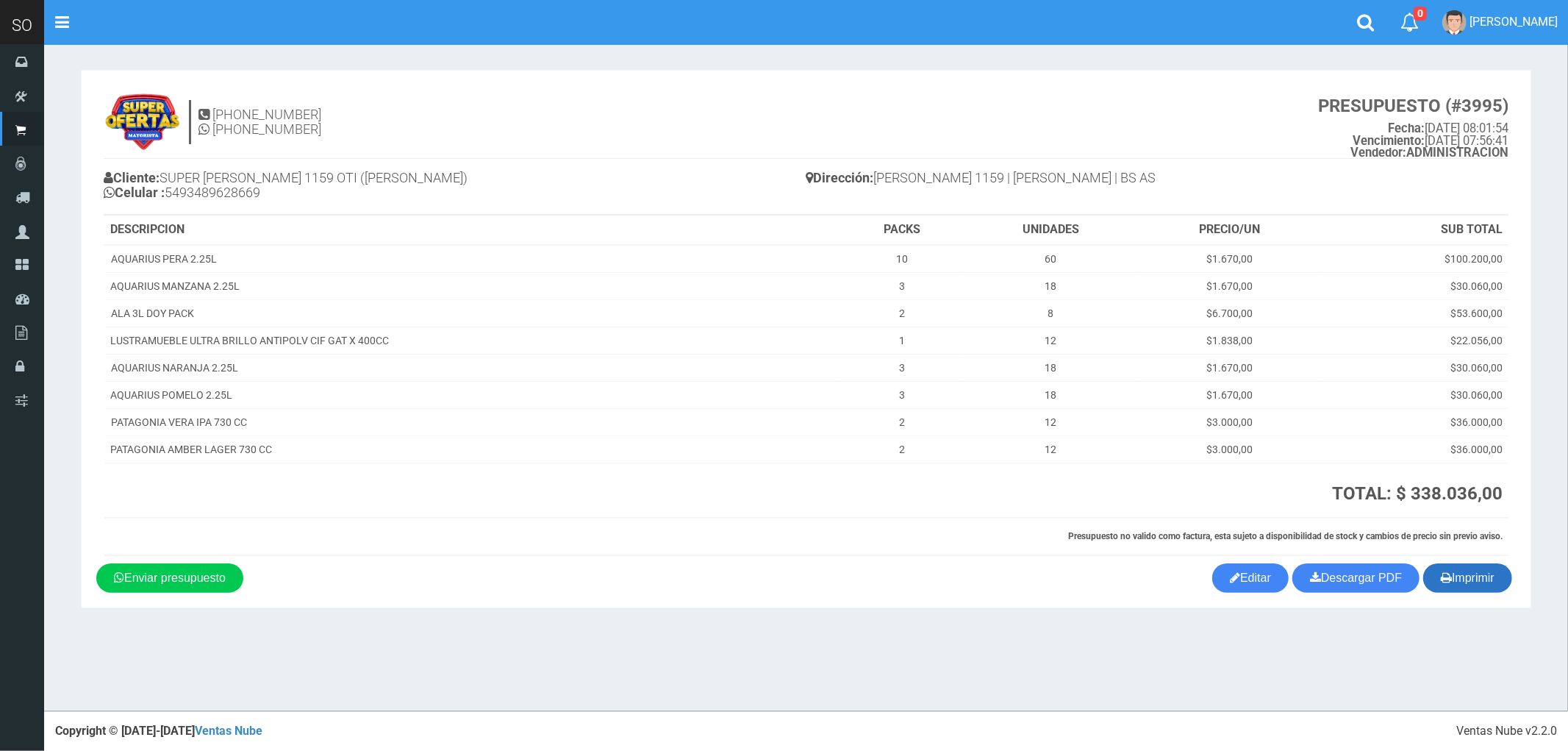
click at [1475, 577] on button "Imprimir" at bounding box center [1468, 578] width 89 height 29
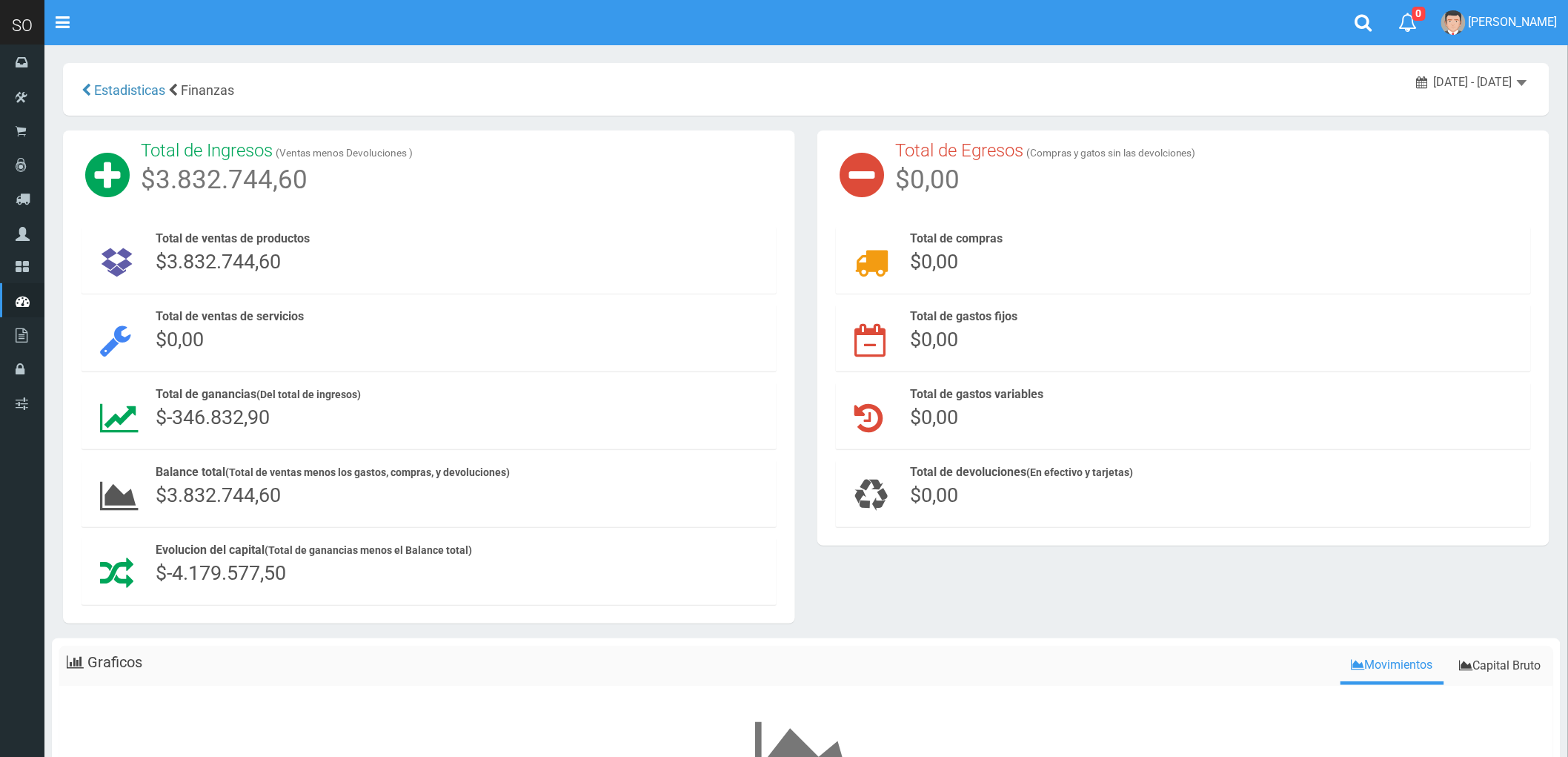
click at [1454, 77] on span "[DATE] - [DATE]" at bounding box center [1472, 82] width 79 height 14
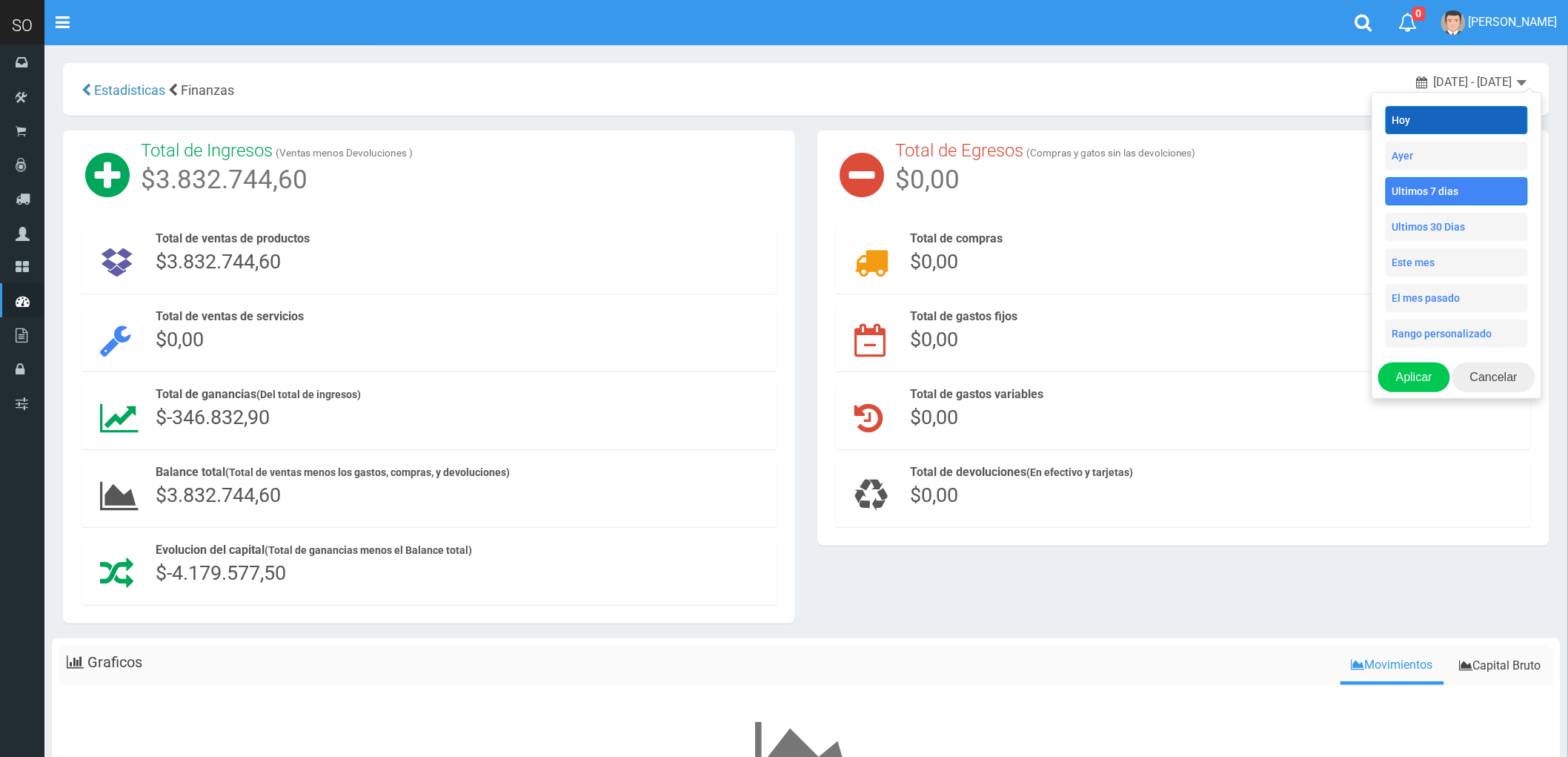
click at [1422, 113] on li "Hoy" at bounding box center [1456, 120] width 142 height 28
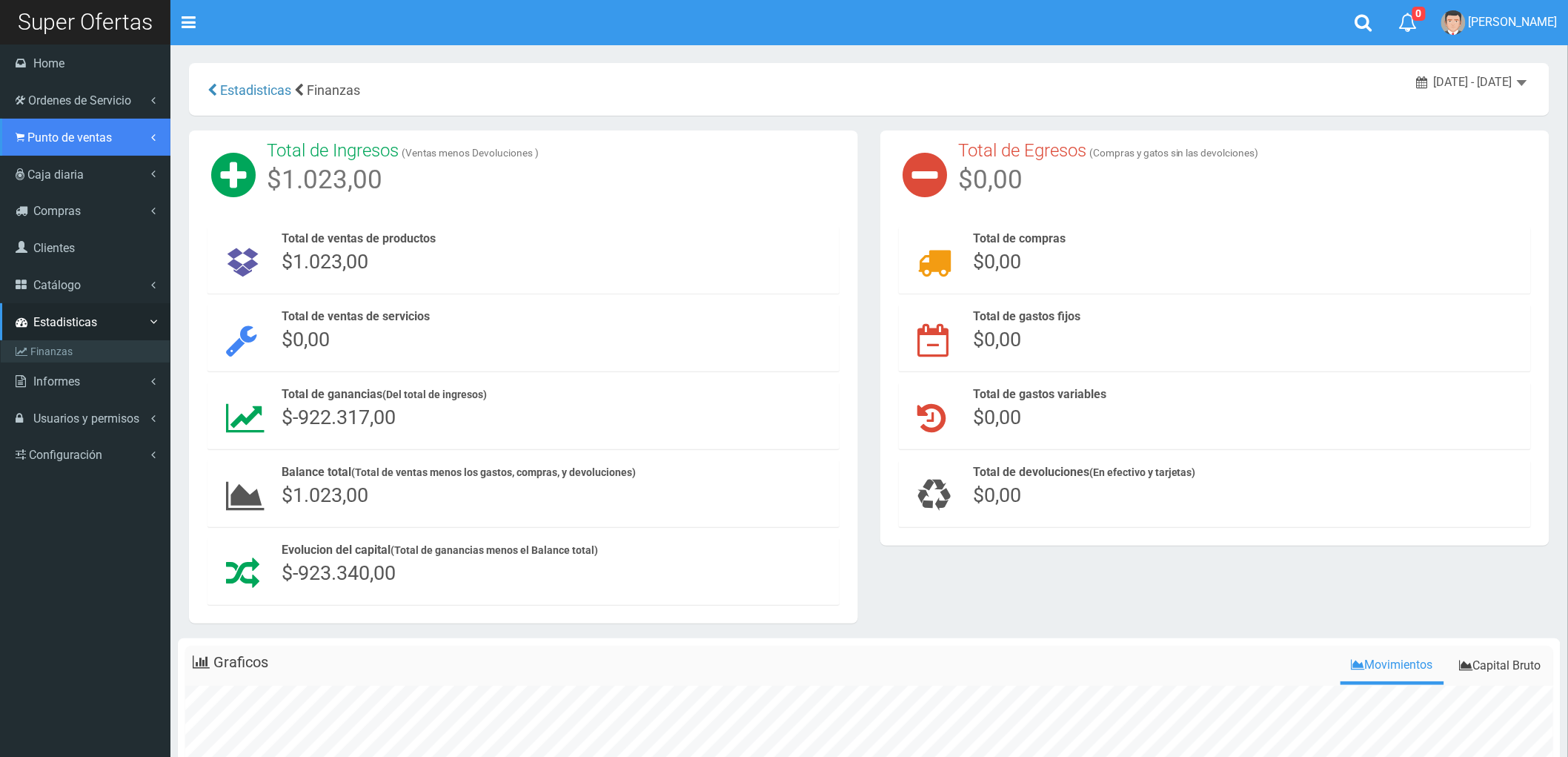
click at [45, 136] on span "Punto de ventas" at bounding box center [70, 137] width 85 height 14
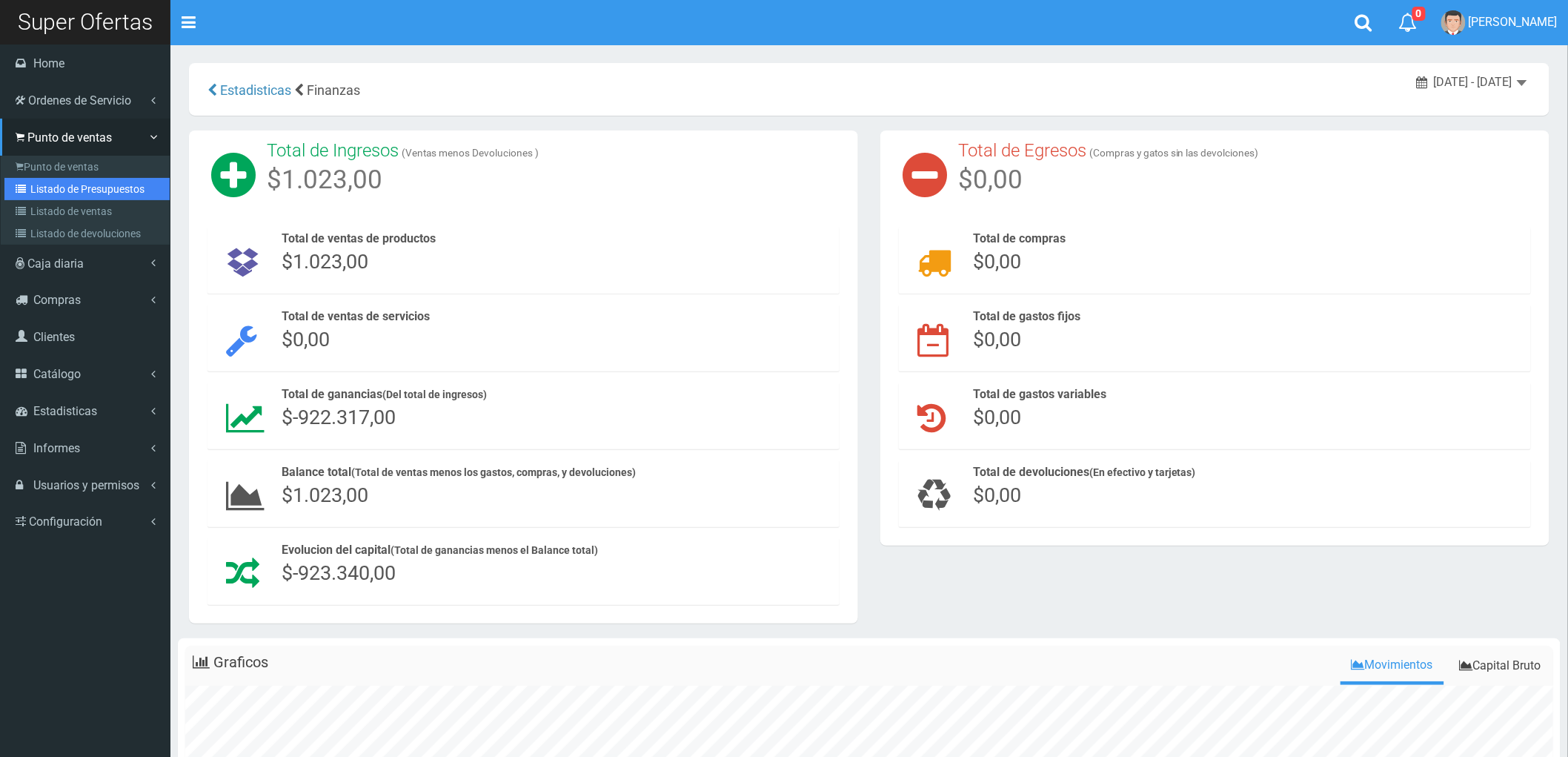
click at [55, 186] on link "Listado de Presupuestos" at bounding box center [86, 189] width 165 height 22
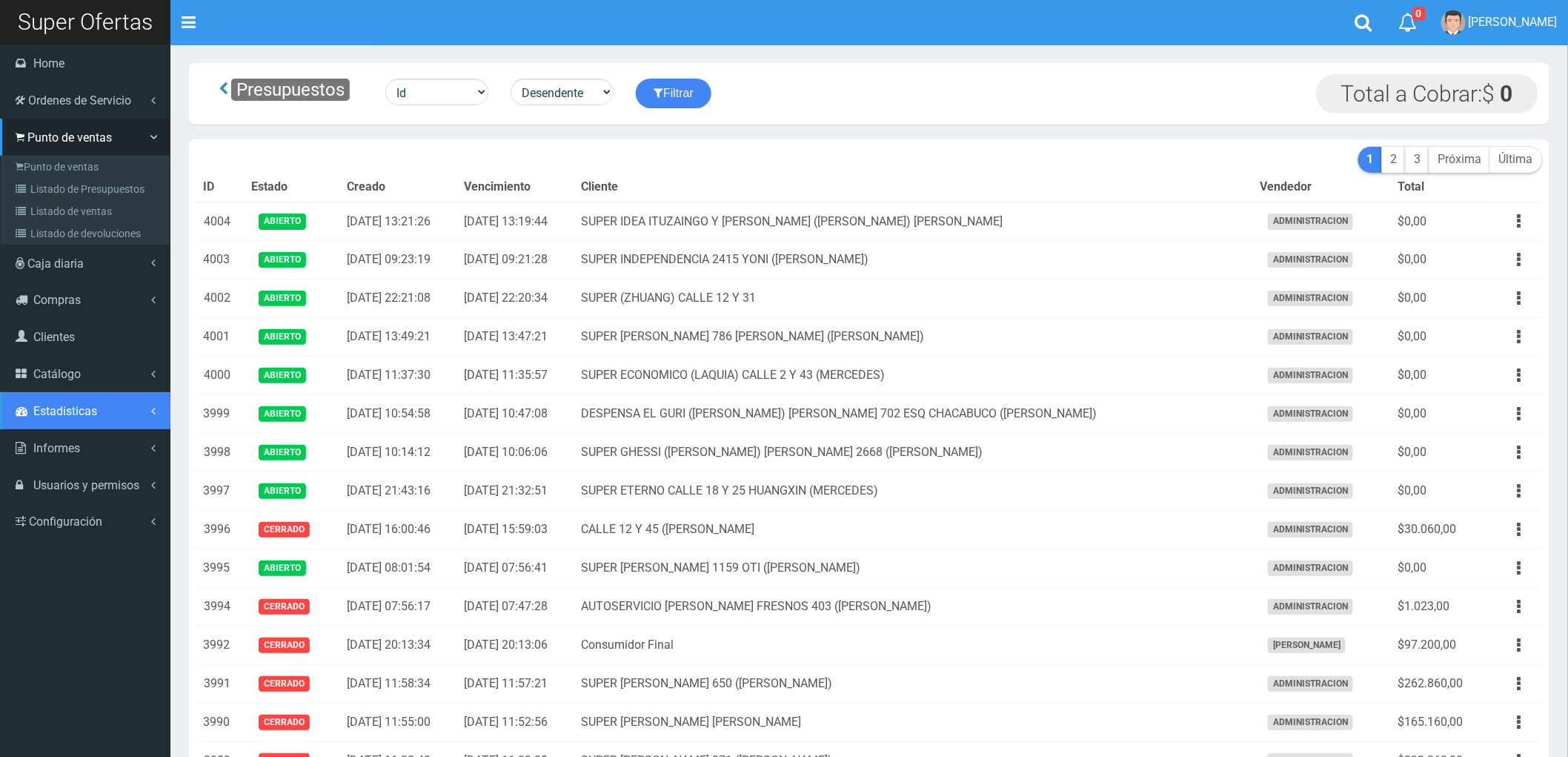
click at [57, 408] on span "Estadisticas" at bounding box center [66, 411] width 64 height 14
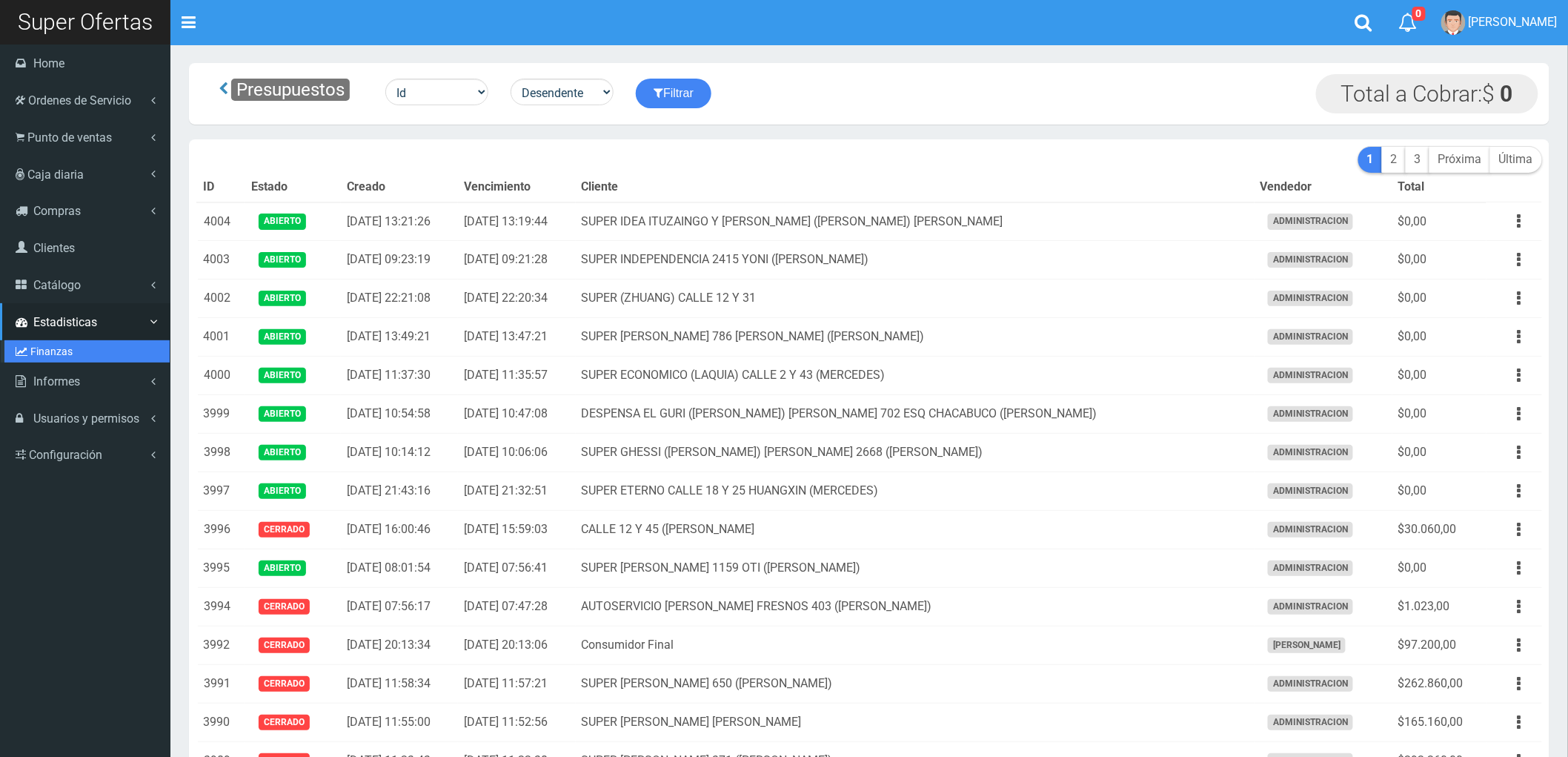
click at [56, 345] on link "Finanzas" at bounding box center [86, 351] width 165 height 22
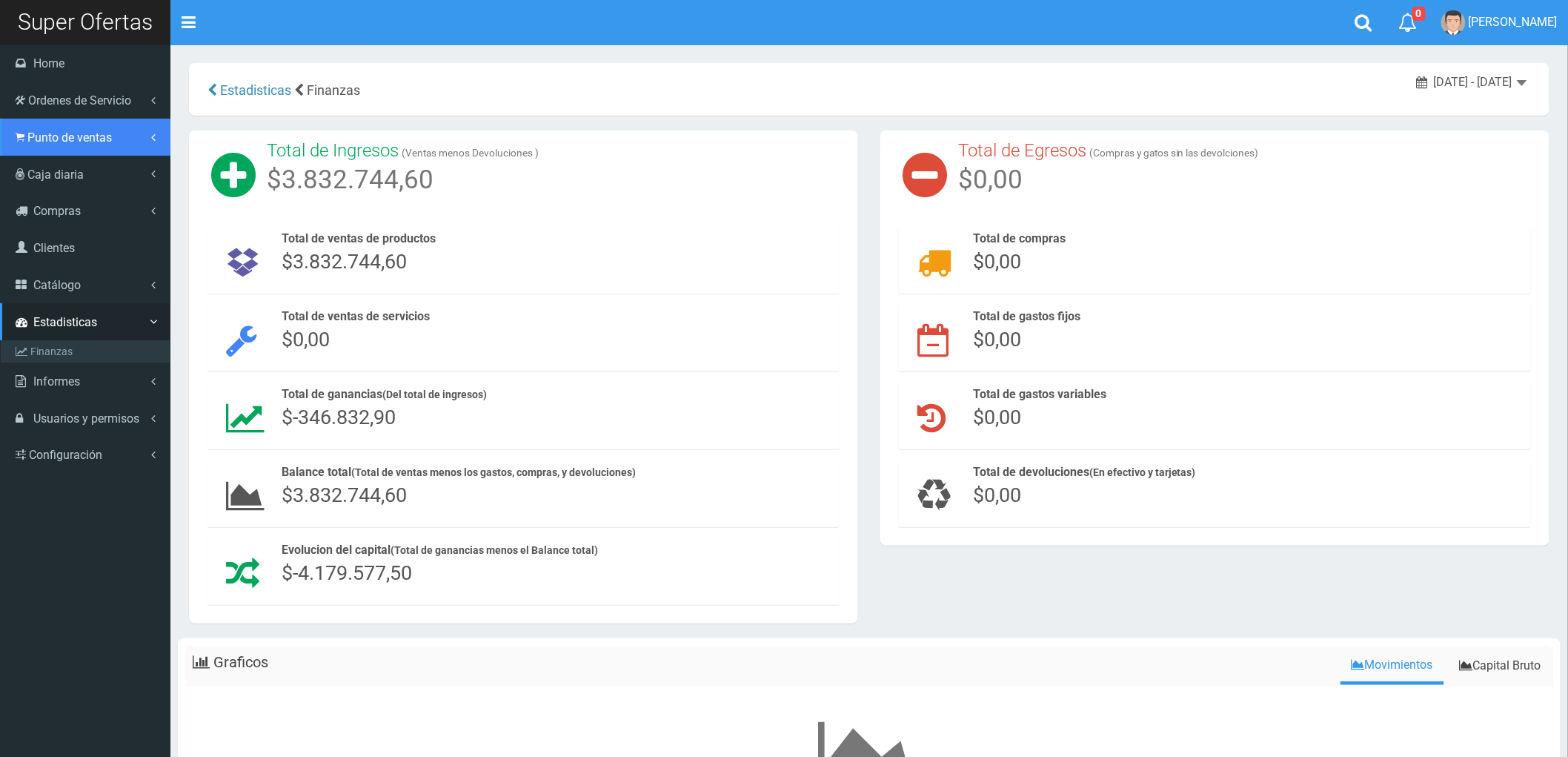
click at [49, 142] on span "Punto de ventas" at bounding box center [70, 137] width 85 height 14
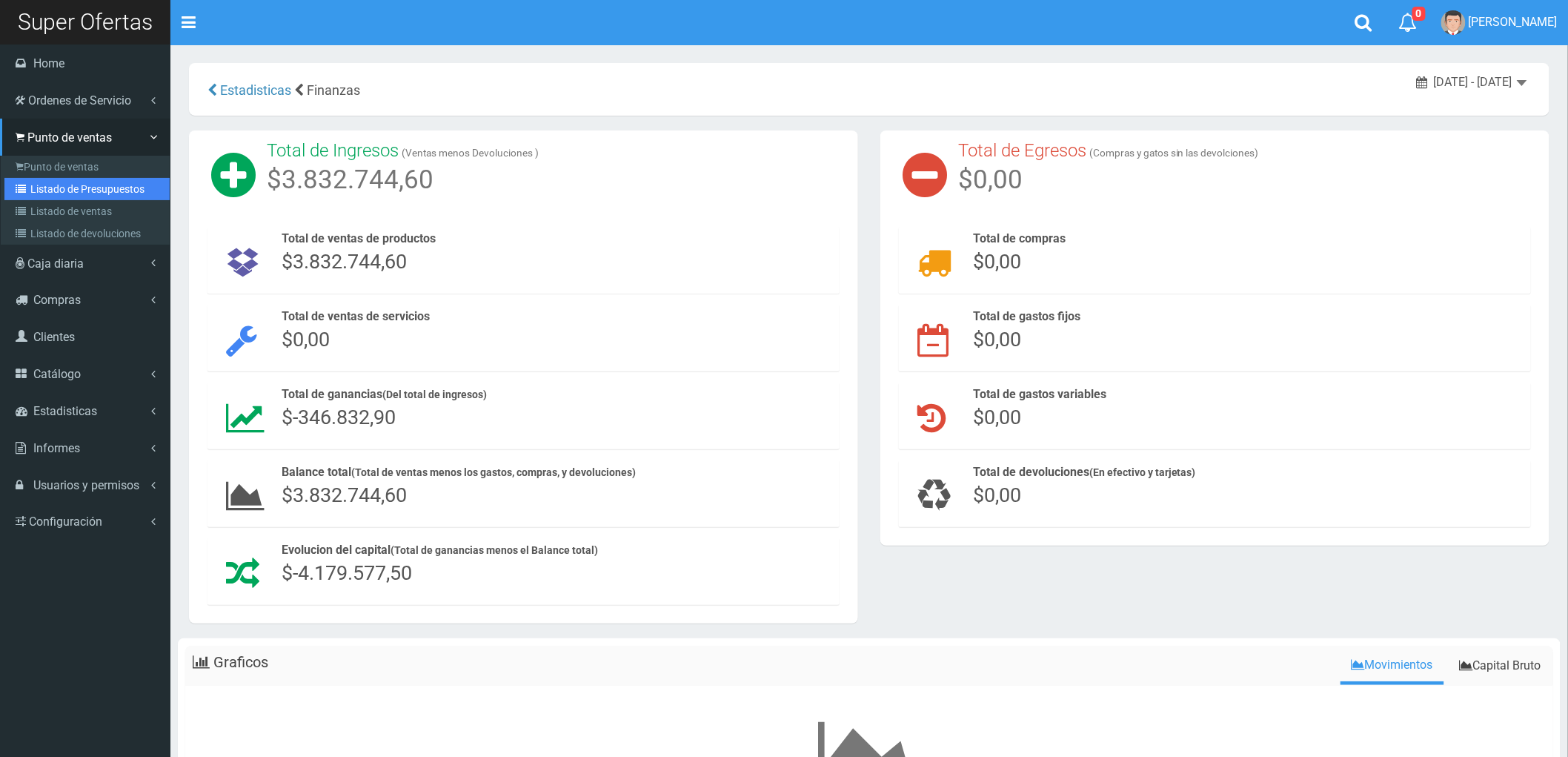
click at [57, 186] on link "Listado de Presupuestos" at bounding box center [86, 189] width 165 height 22
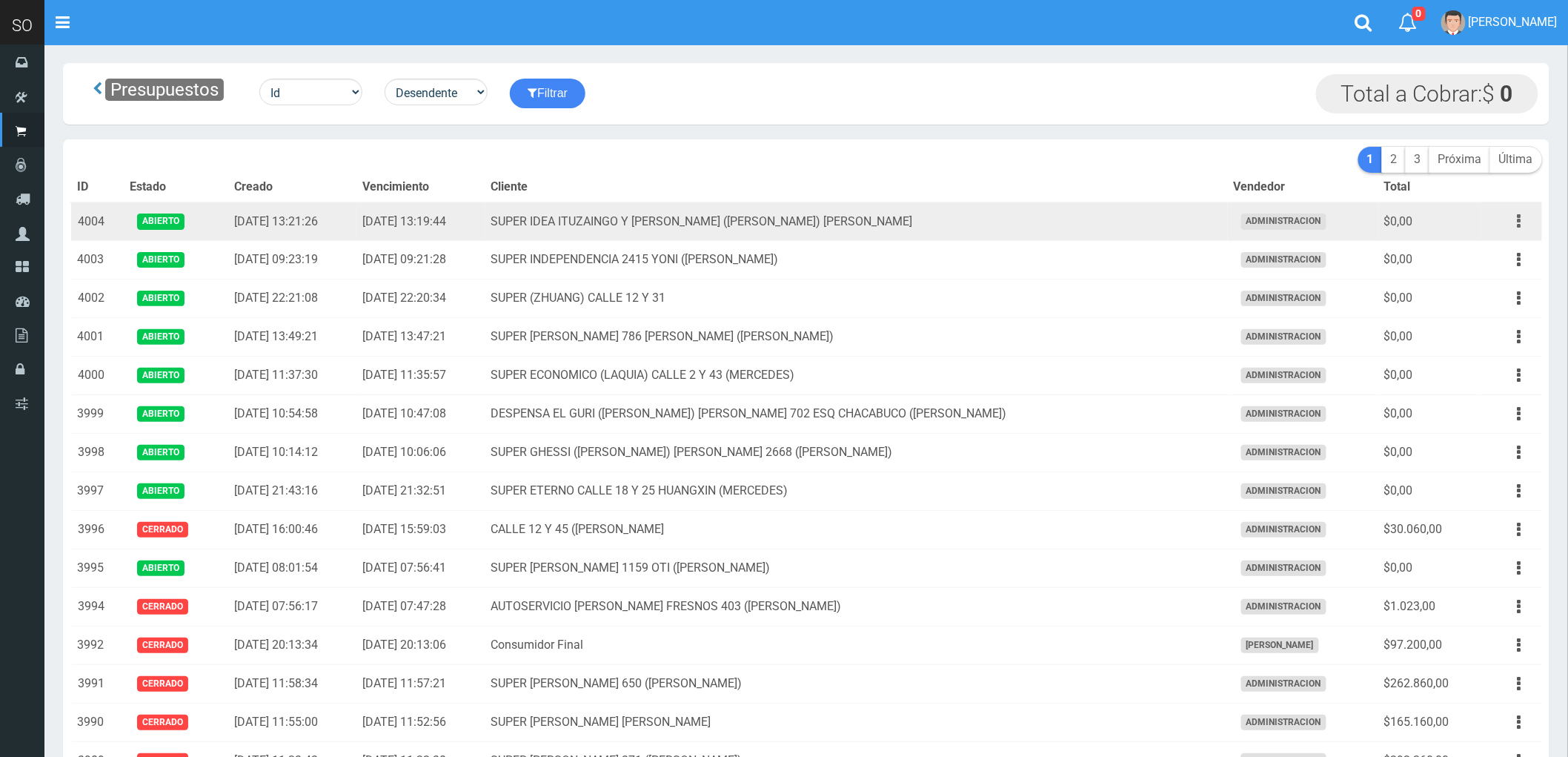
click at [1522, 226] on button "button" at bounding box center [1519, 221] width 34 height 26
click at [833, 213] on td "SUPER IDEA ITUZAINGO Y [PERSON_NAME] ([PERSON_NAME]) [PERSON_NAME]" at bounding box center [856, 221] width 742 height 39
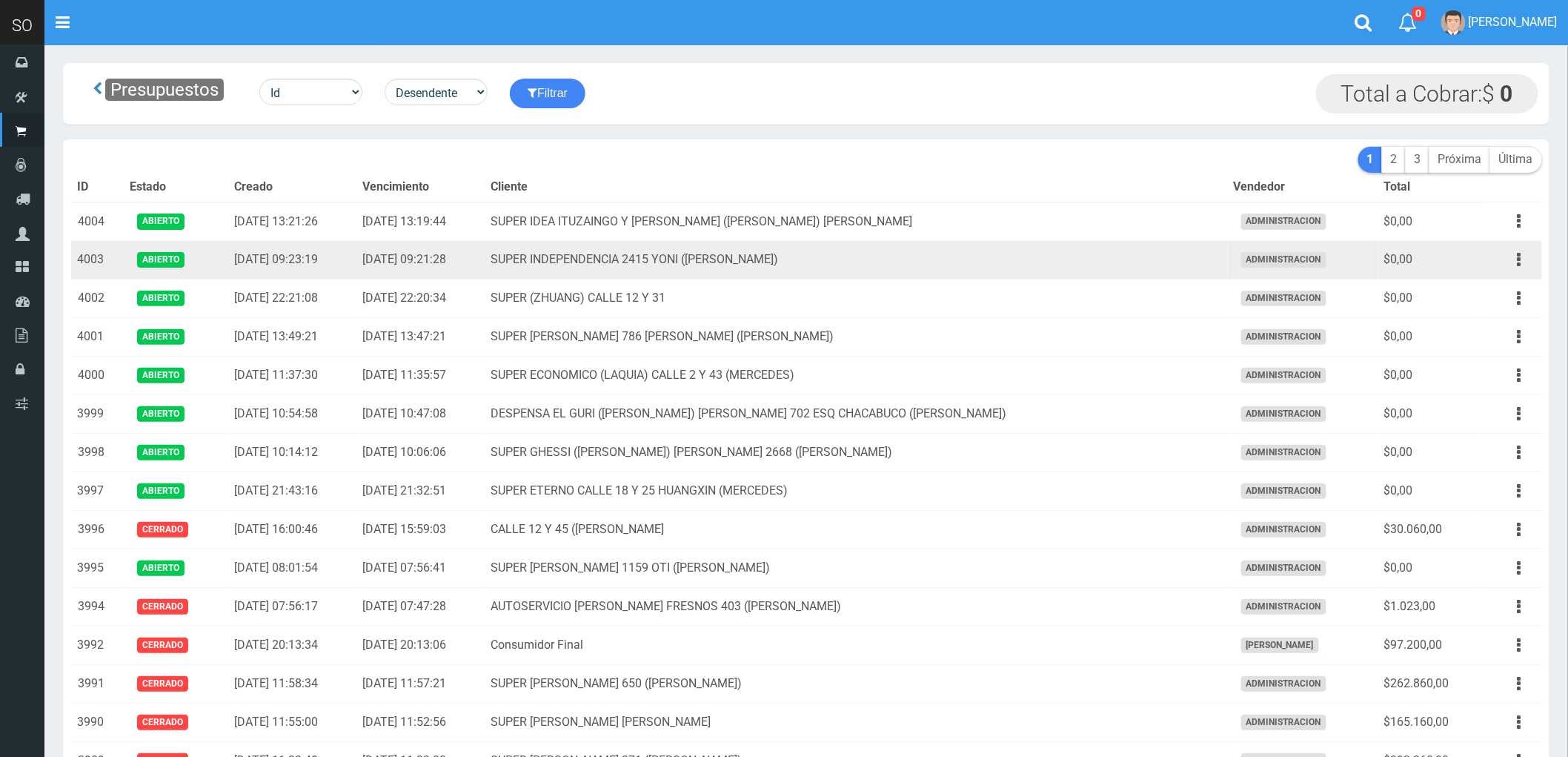
click at [939, 257] on td "SUPER INDEPENDENCIA 2415 YONI ([PERSON_NAME])" at bounding box center [856, 260] width 742 height 39
click at [1521, 262] on icon "button" at bounding box center [1519, 260] width 3 height 26
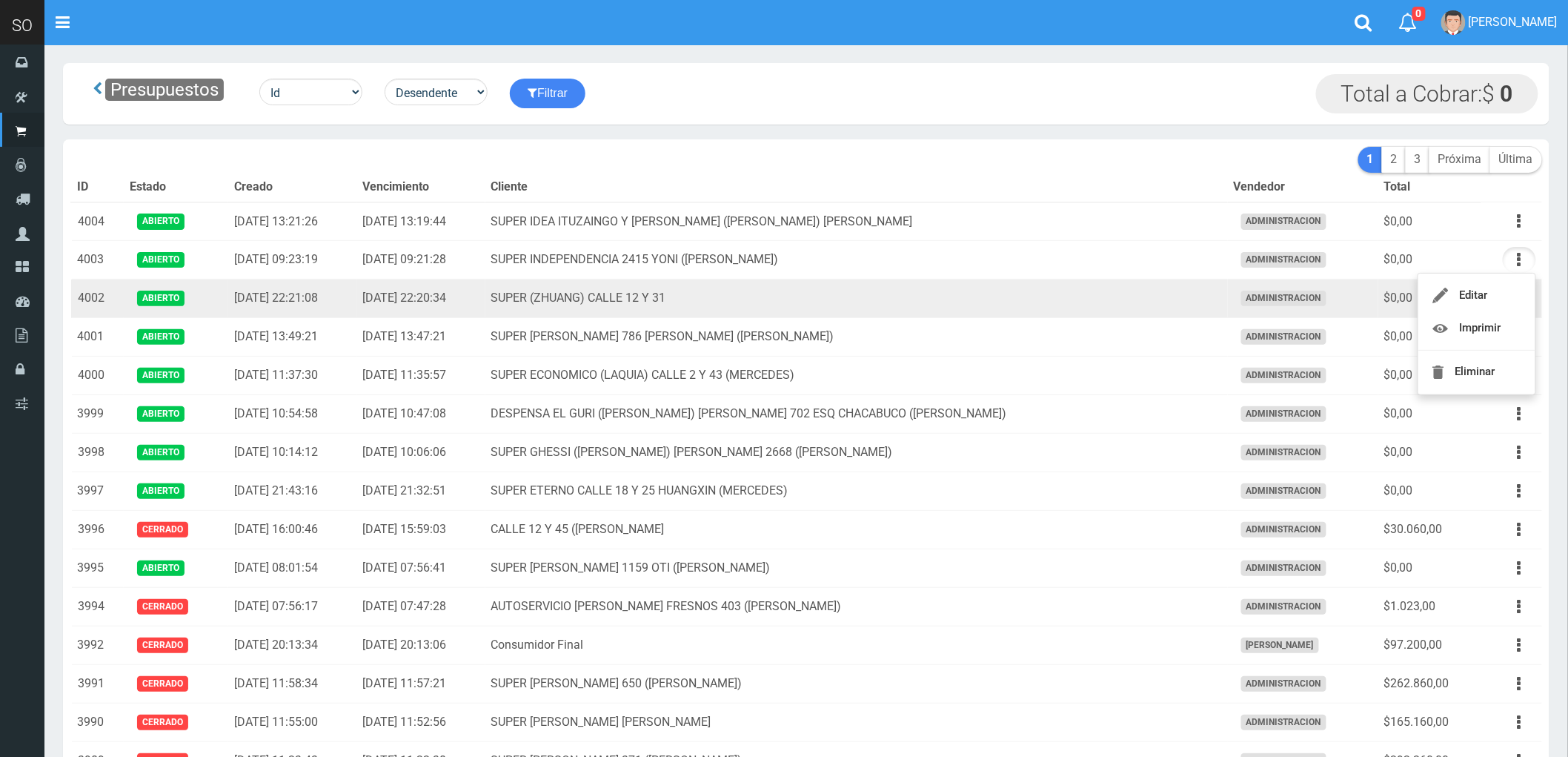
click at [1134, 295] on td "SUPER (ZHUANG) CALLE 12 Y 31" at bounding box center [856, 299] width 742 height 39
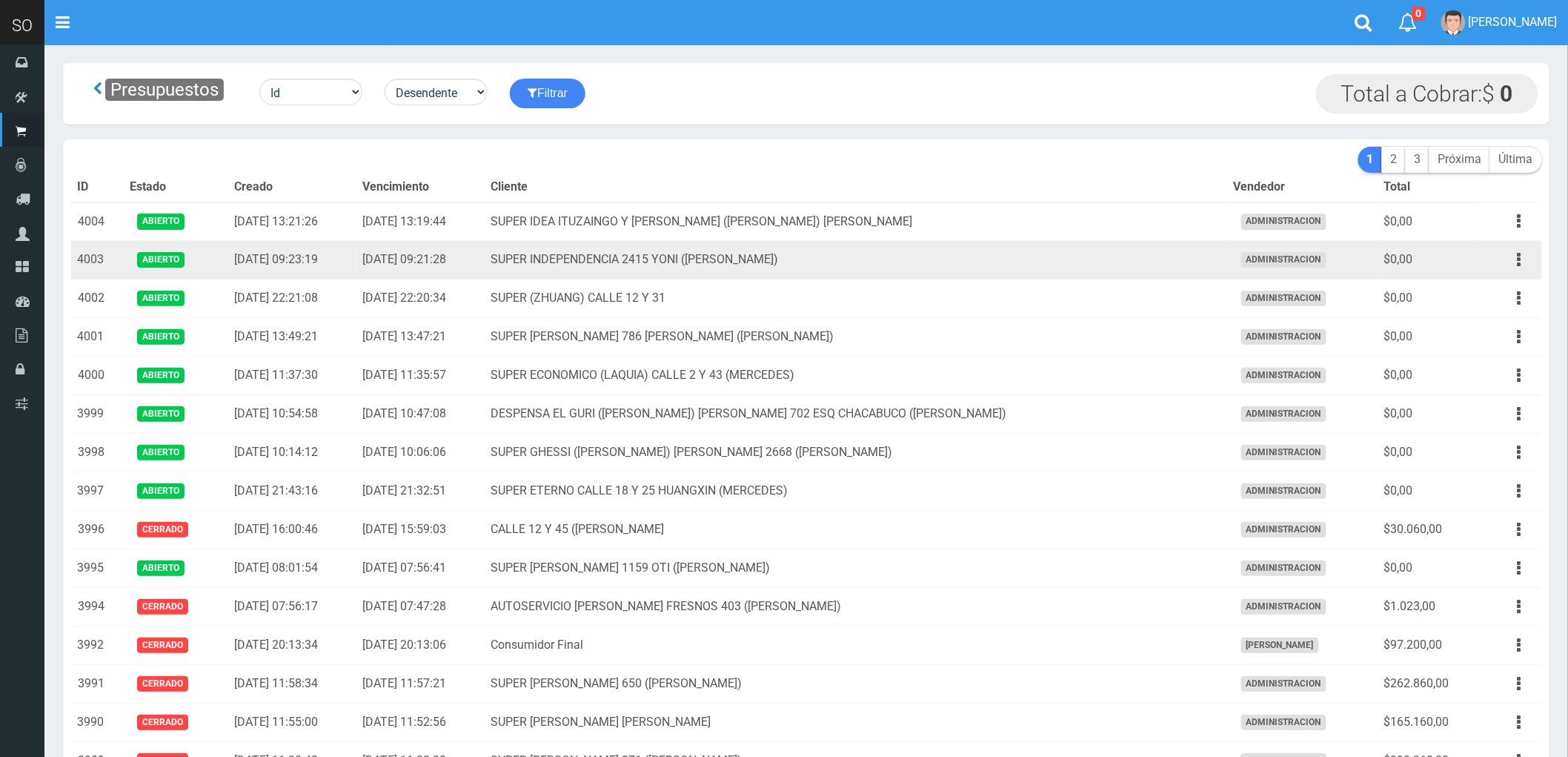
click at [1080, 257] on td "SUPER INDEPENDENCIA 2415 YONI (ZARATE)" at bounding box center [856, 260] width 742 height 39
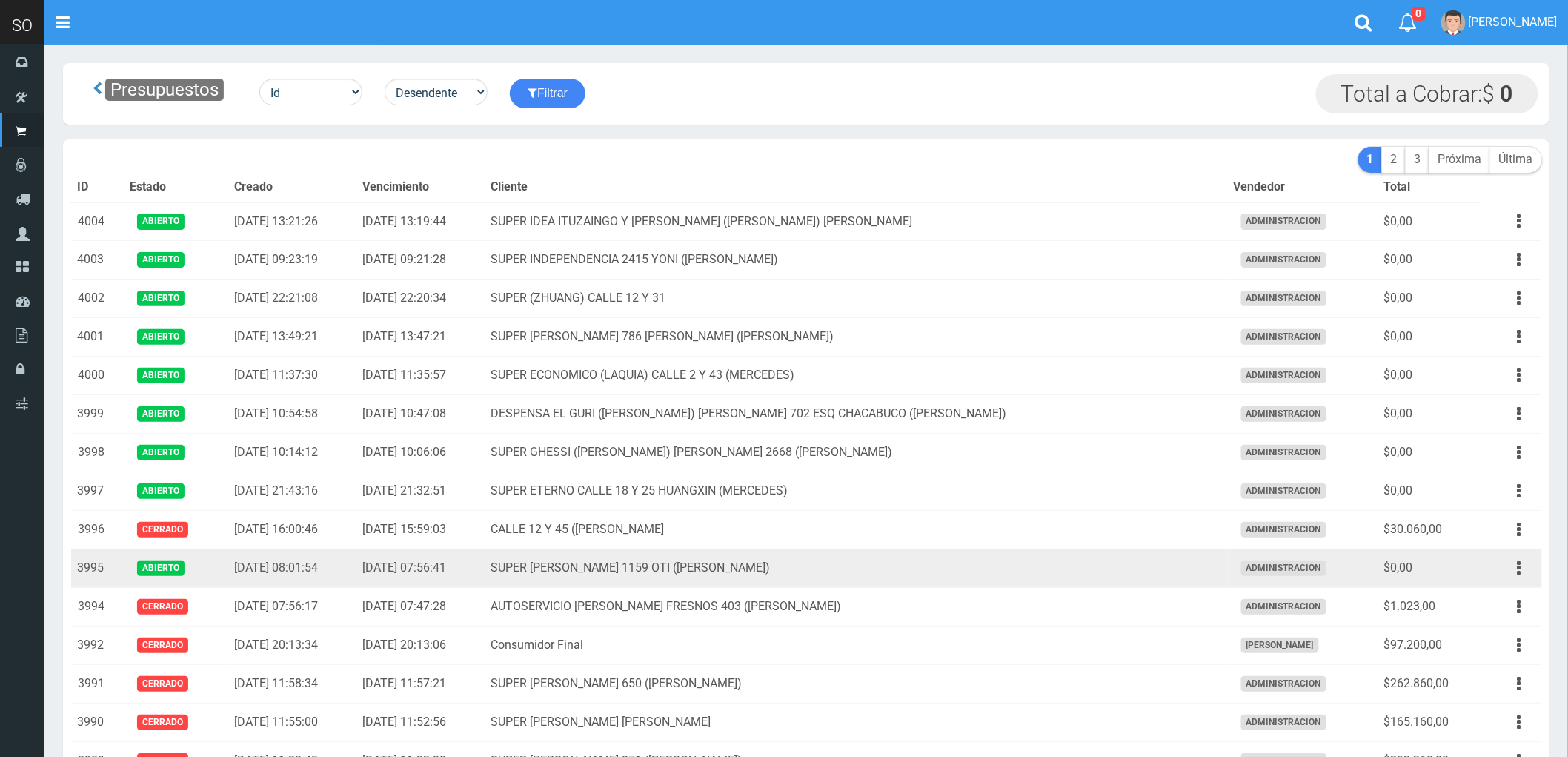
click at [911, 565] on td "SUPER VARELA 1159 OTI (CAMPANA)" at bounding box center [856, 568] width 742 height 39
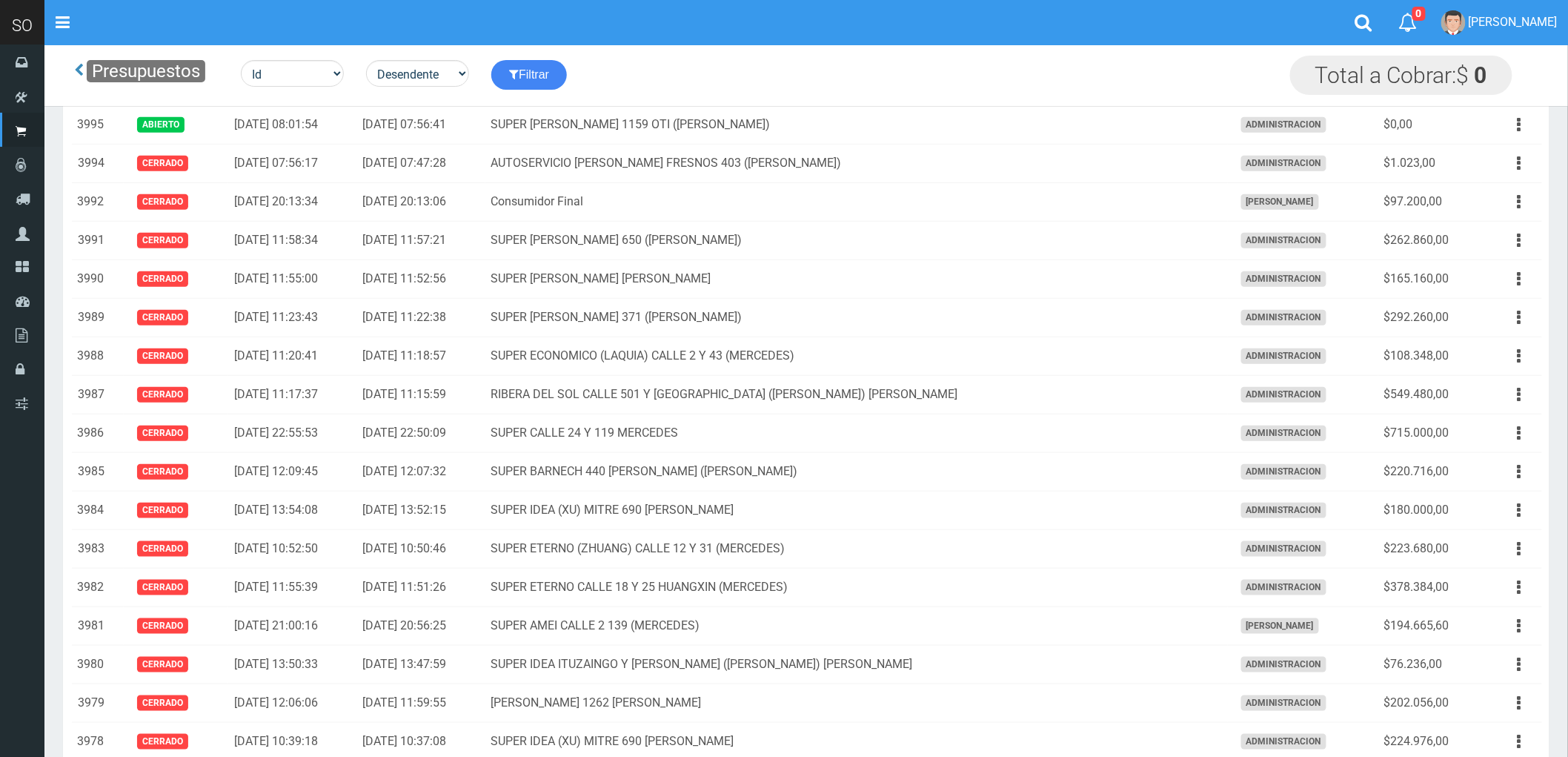
scroll to position [165, 0]
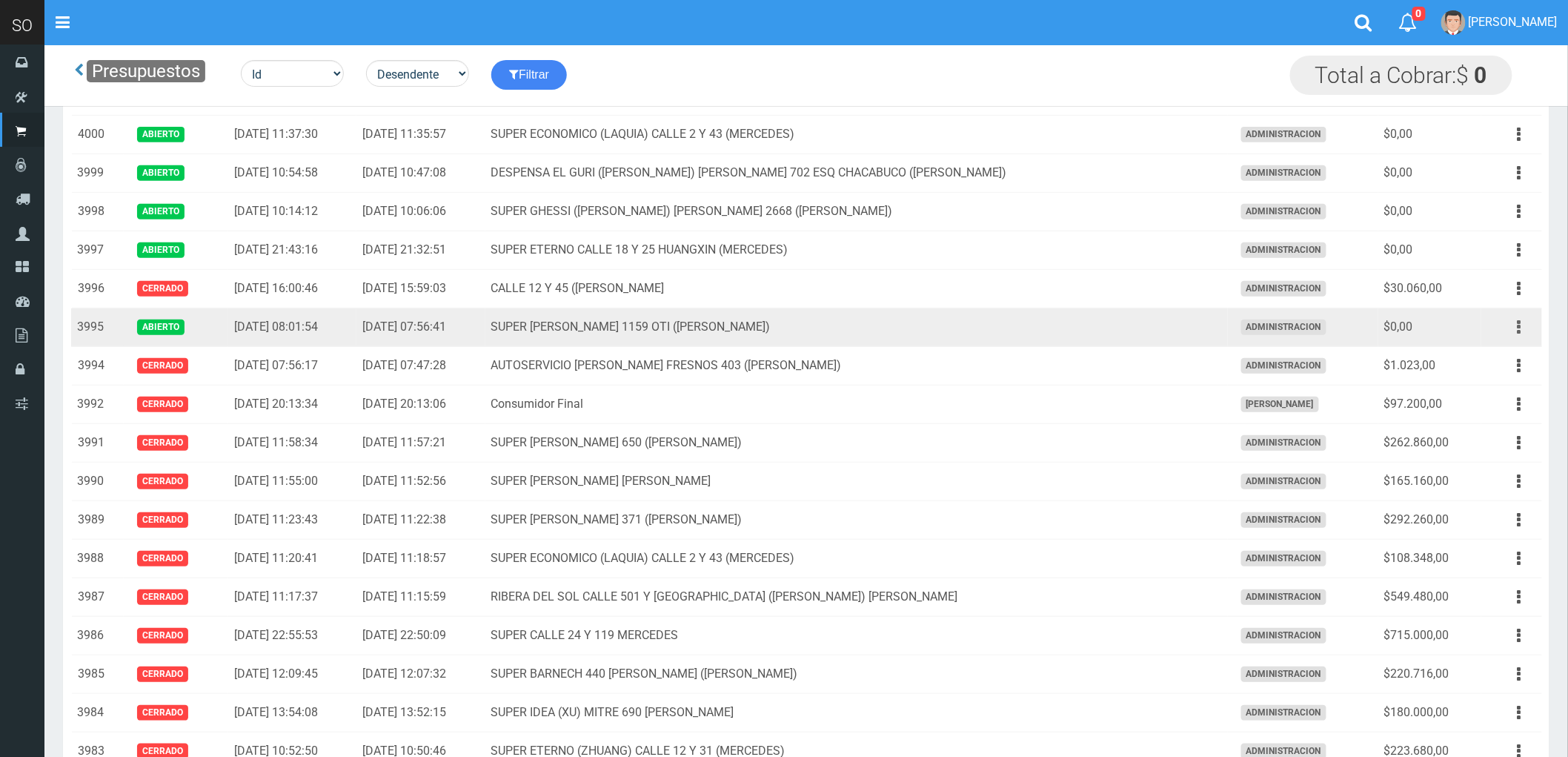
click at [1519, 327] on icon "button" at bounding box center [1519, 327] width 3 height 26
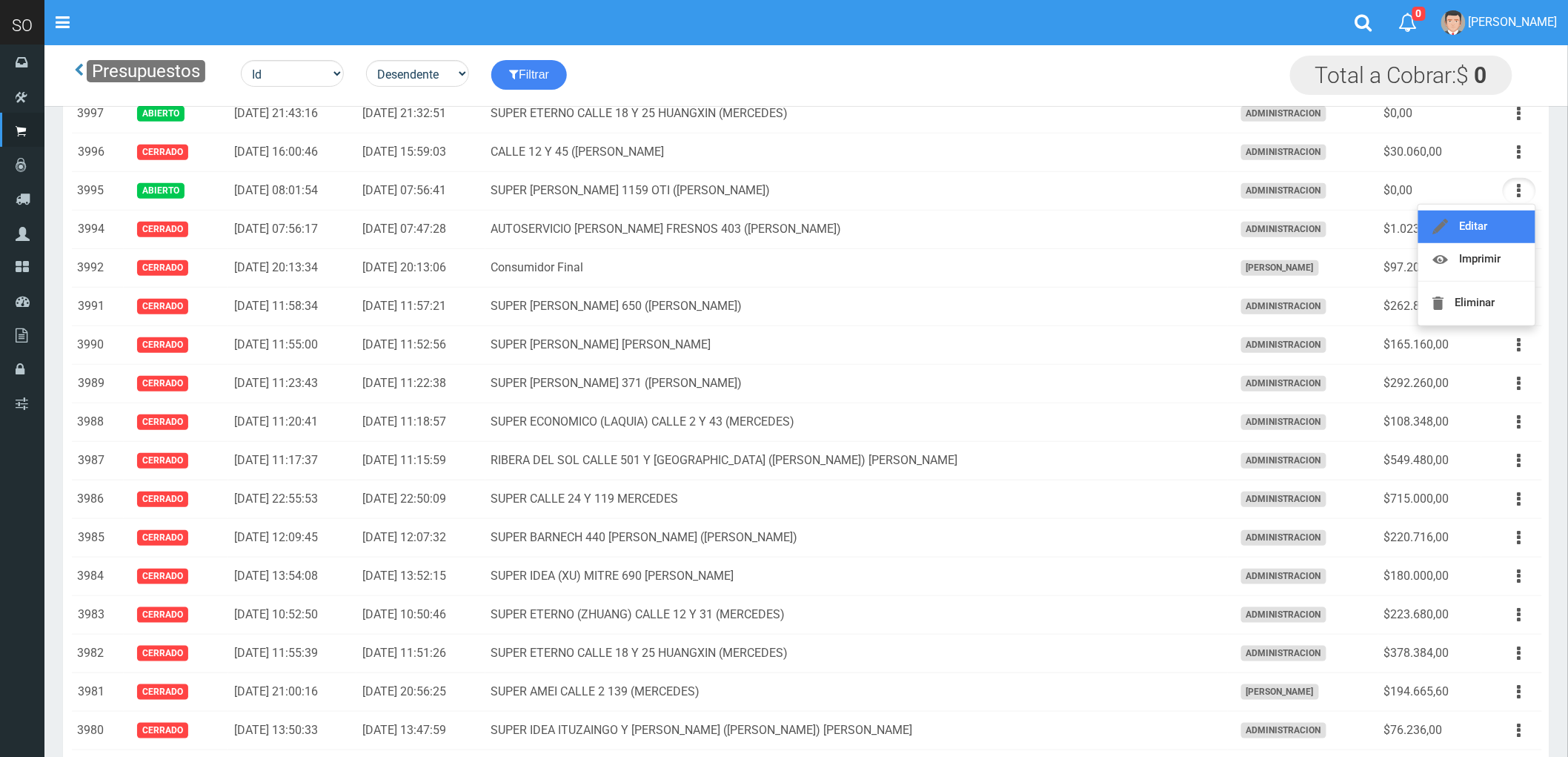
scroll to position [0, 0]
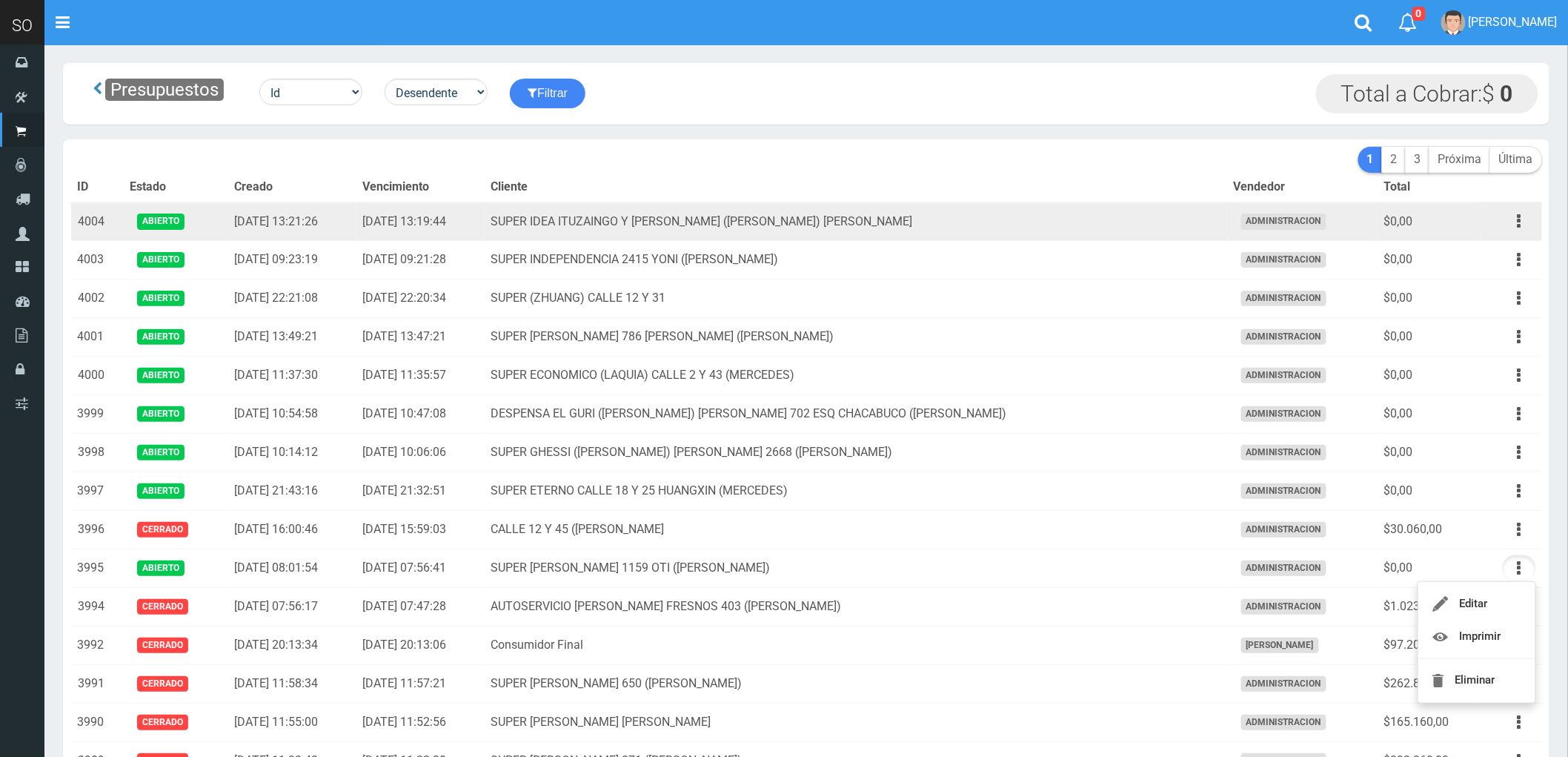
click at [1055, 220] on td "SUPER IDEA ITUZAINGO Y [PERSON_NAME] ([PERSON_NAME]) [PERSON_NAME]" at bounding box center [856, 221] width 742 height 39
click at [1520, 223] on icon "button" at bounding box center [1519, 221] width 3 height 26
